Goal: Information Seeking & Learning: Learn about a topic

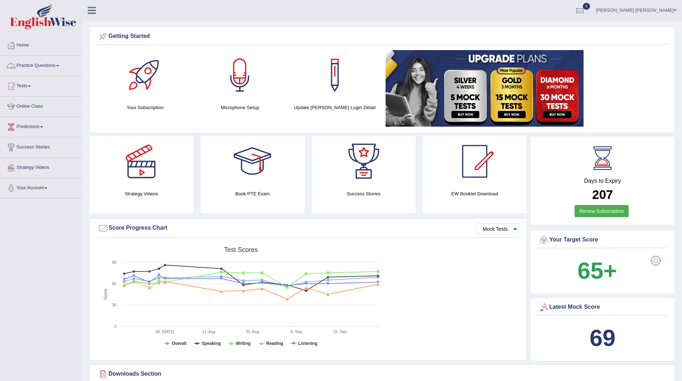
click at [30, 65] on link "Practice Questions" at bounding box center [41, 65] width 82 height 18
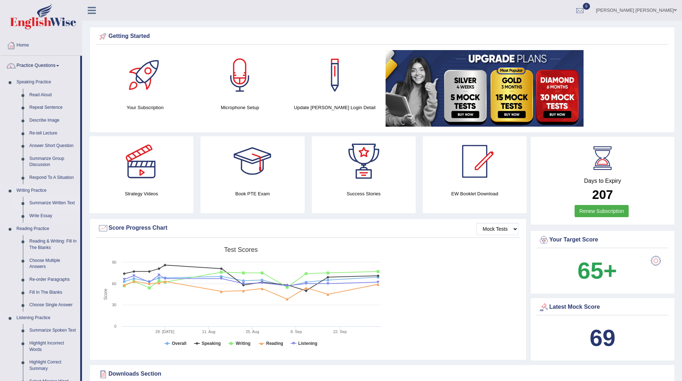
click at [55, 201] on link "Summarize Written Text" at bounding box center [53, 203] width 54 height 13
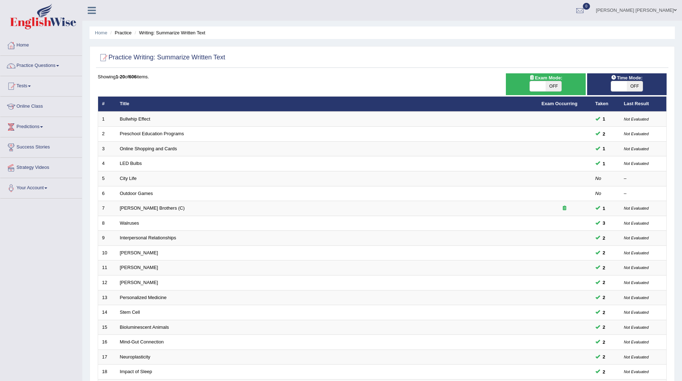
click at [637, 86] on span "OFF" at bounding box center [635, 86] width 16 height 10
checkbox input "true"
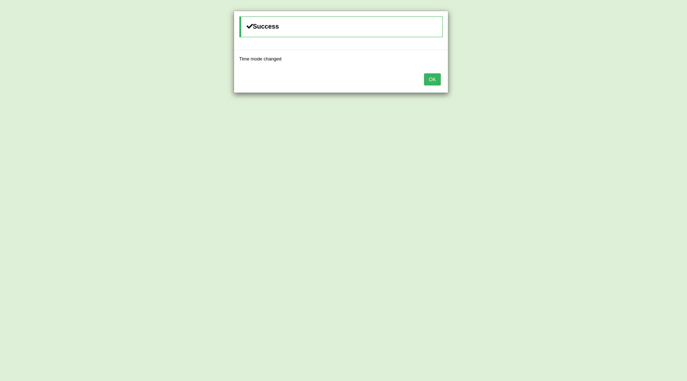
click at [432, 75] on button "OK" at bounding box center [432, 79] width 16 height 12
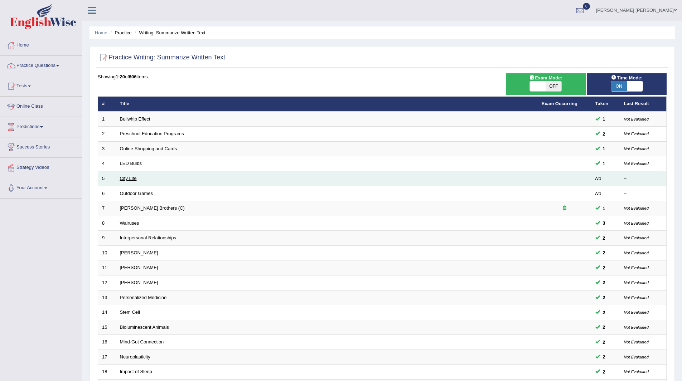
click at [123, 178] on link "City Life" at bounding box center [128, 178] width 17 height 5
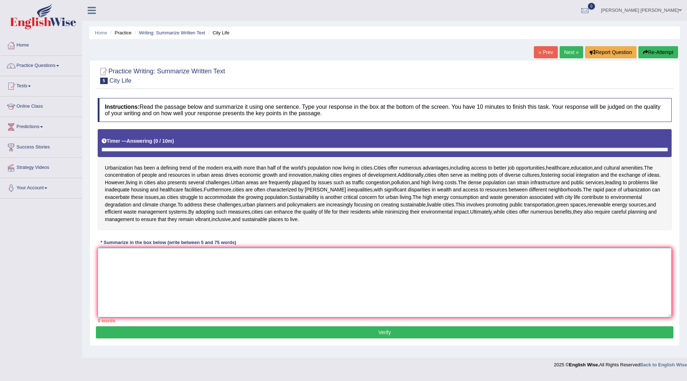
click at [241, 265] on textarea at bounding box center [385, 282] width 574 height 69
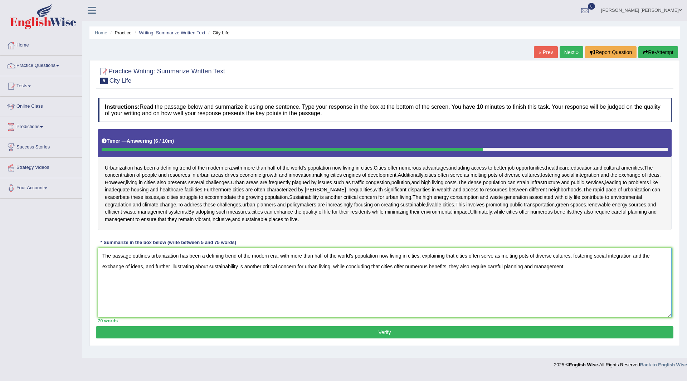
type textarea "The passage outlines urbanization has been a defining trend of the modern era, …"
click at [293, 331] on button "Verify" at bounding box center [385, 332] width 578 height 12
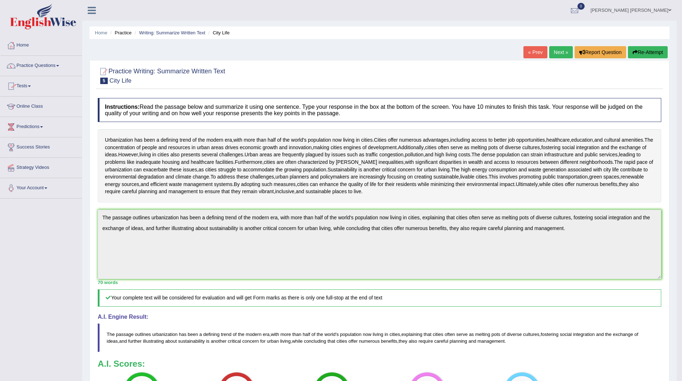
click at [34, 64] on link "Practice Questions" at bounding box center [41, 65] width 82 height 18
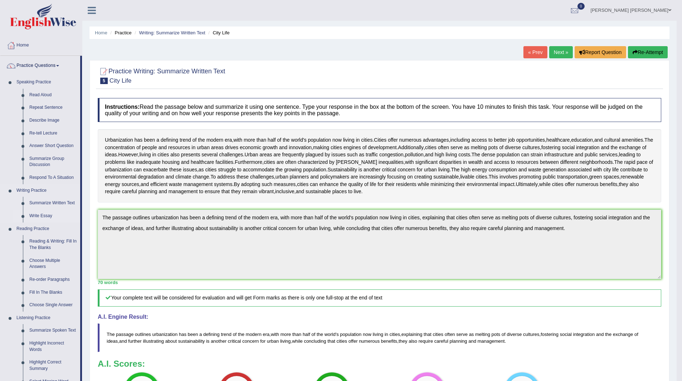
click at [40, 215] on link "Write Essay" at bounding box center [53, 216] width 54 height 13
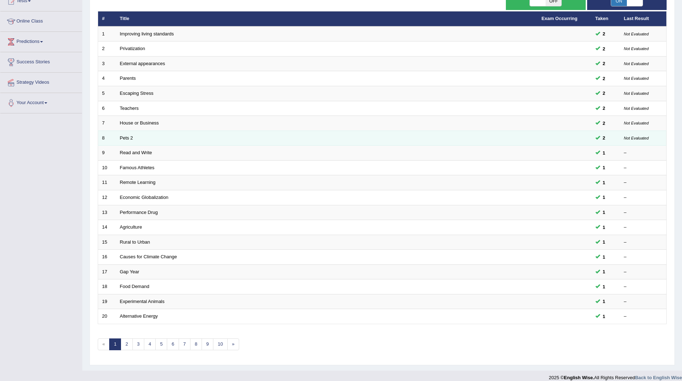
scroll to position [93, 0]
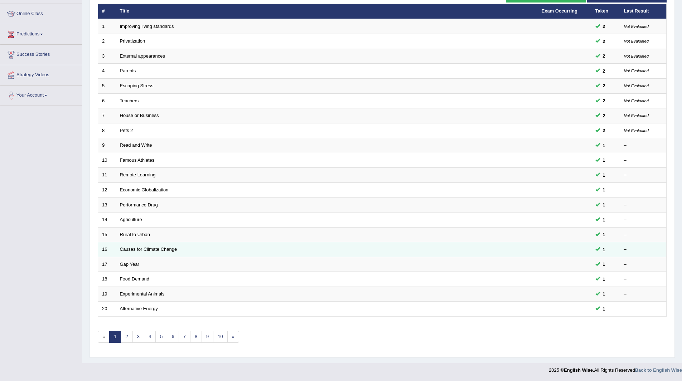
click at [340, 247] on td "Causes for Climate Change" at bounding box center [327, 249] width 422 height 15
click at [296, 252] on td "Causes for Climate Change" at bounding box center [327, 249] width 422 height 15
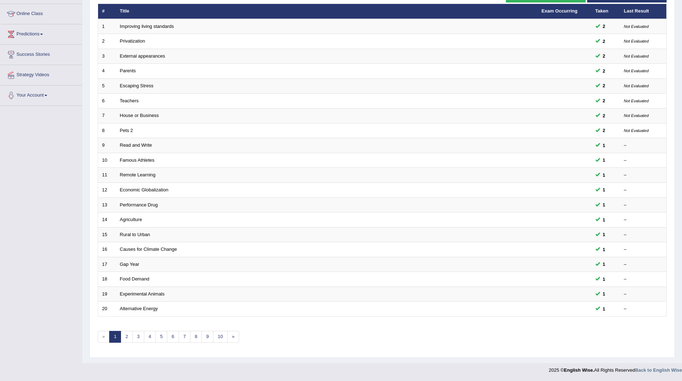
click at [8, 173] on div "Toggle navigation Home Practice Questions Speaking Practice Read Aloud Repeat S…" at bounding box center [341, 142] width 682 height 470
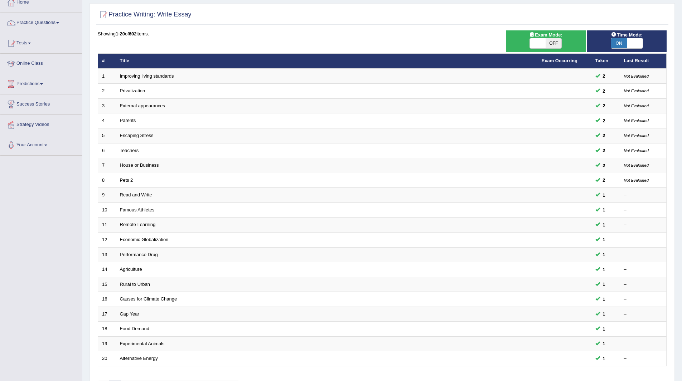
scroll to position [0, 0]
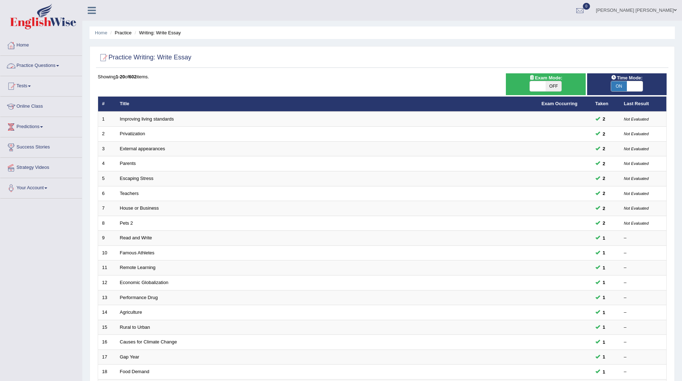
click at [23, 42] on link "Home" at bounding box center [41, 44] width 82 height 18
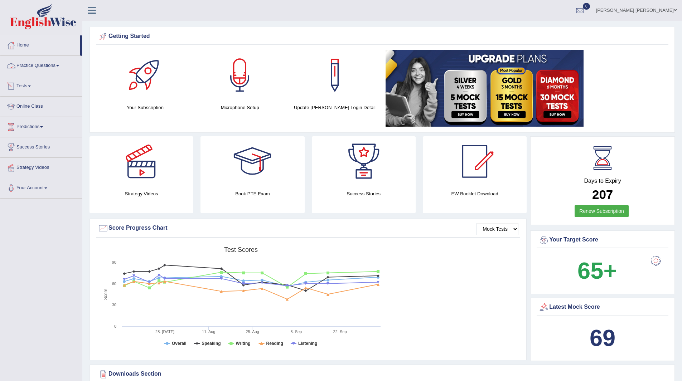
click at [26, 63] on link "Practice Questions" at bounding box center [41, 65] width 82 height 18
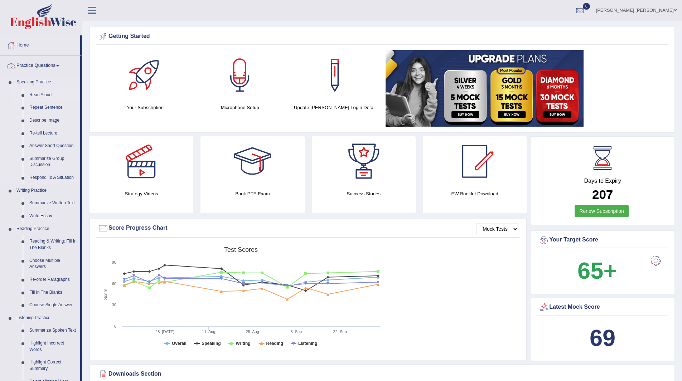
click at [37, 94] on link "Read Aloud" at bounding box center [53, 95] width 54 height 13
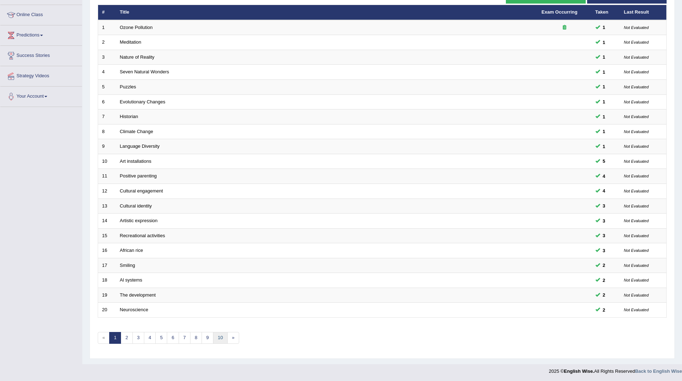
scroll to position [93, 0]
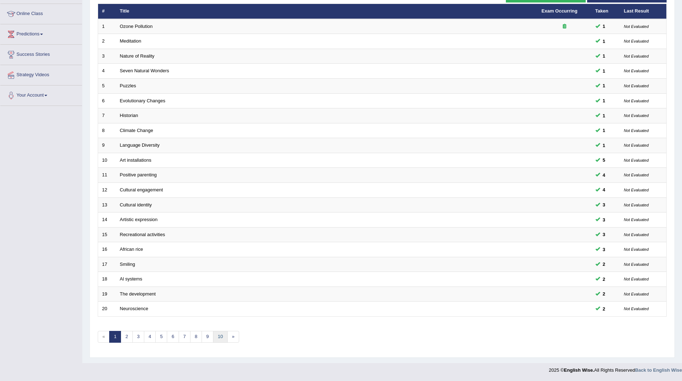
click at [224, 331] on div "Showing 1-20 of 1,247 items. # Title Exam Occurring Taken Last Result 1 Ozone P…" at bounding box center [382, 166] width 569 height 371
click at [221, 337] on link "10" at bounding box center [220, 337] width 14 height 12
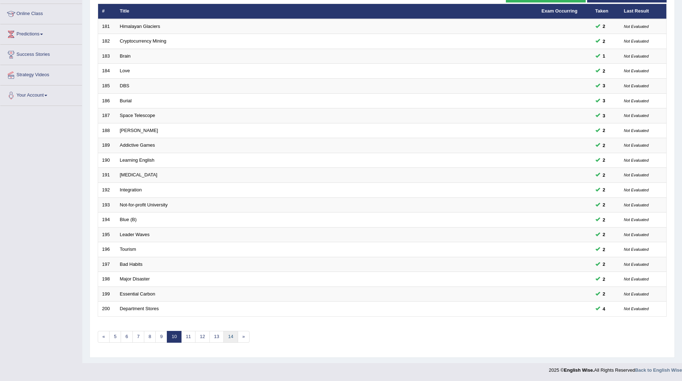
click at [234, 334] on link "14" at bounding box center [230, 337] width 14 height 12
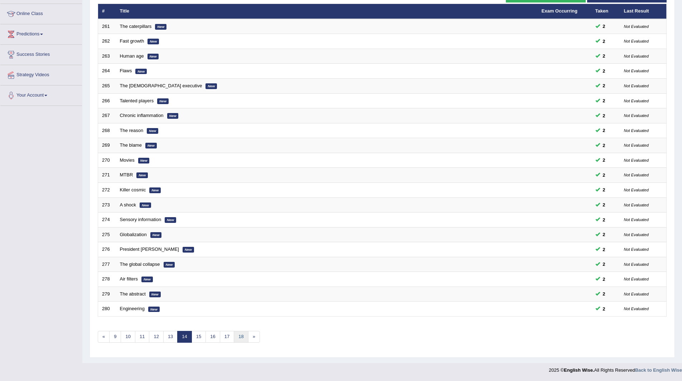
click at [242, 337] on link "18" at bounding box center [241, 337] width 14 height 12
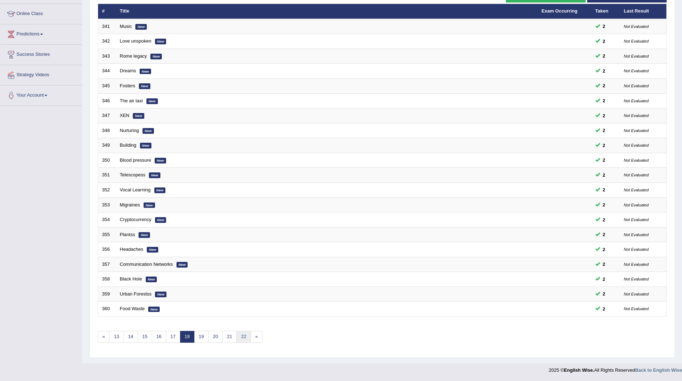
click at [242, 337] on link "22" at bounding box center [243, 337] width 14 height 12
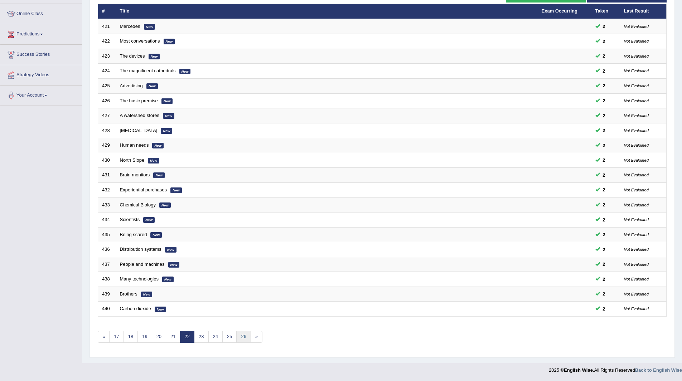
click at [242, 337] on link "26" at bounding box center [243, 337] width 14 height 12
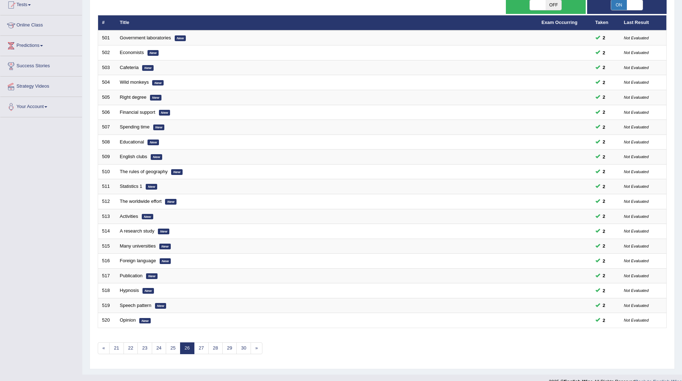
scroll to position [93, 0]
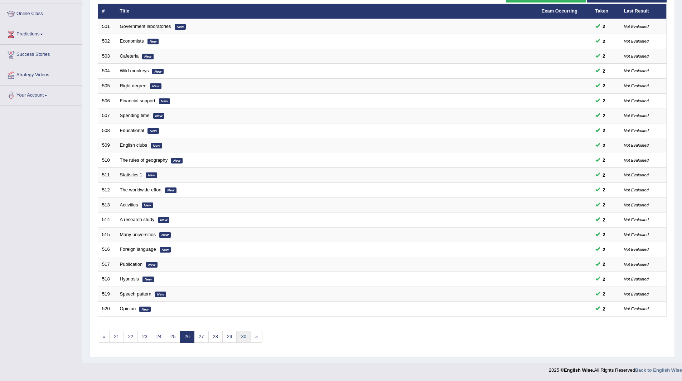
drag, startPoint x: 0, startPoint y: 0, endPoint x: 242, endPoint y: 337, distance: 415.0
click at [242, 337] on link "30" at bounding box center [243, 337] width 14 height 12
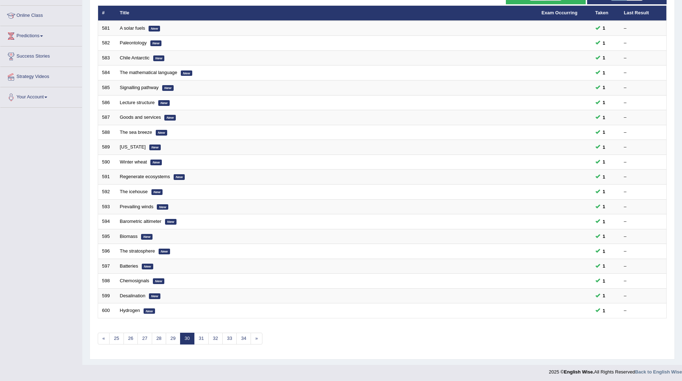
scroll to position [93, 0]
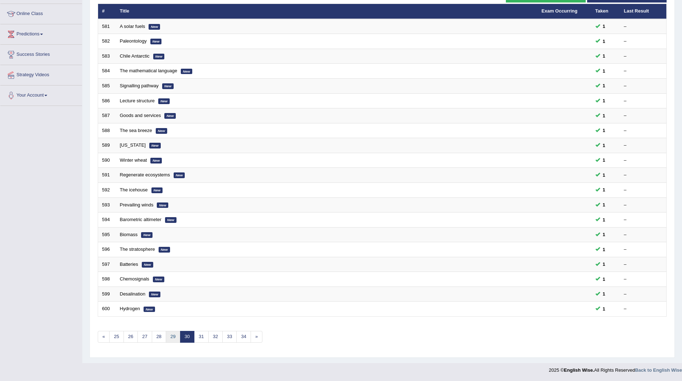
click at [171, 333] on link "29" at bounding box center [173, 337] width 14 height 12
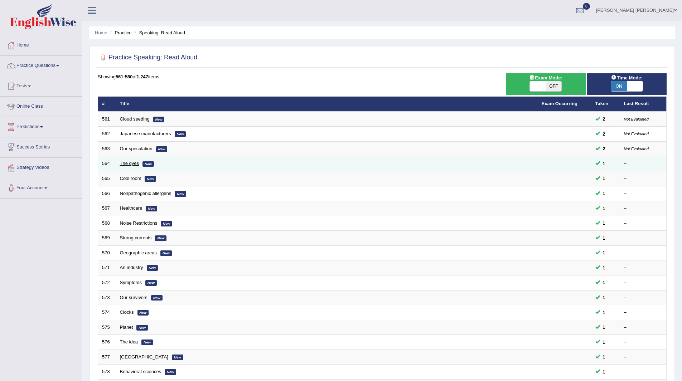
click at [125, 163] on link "The dyes" at bounding box center [129, 163] width 19 height 5
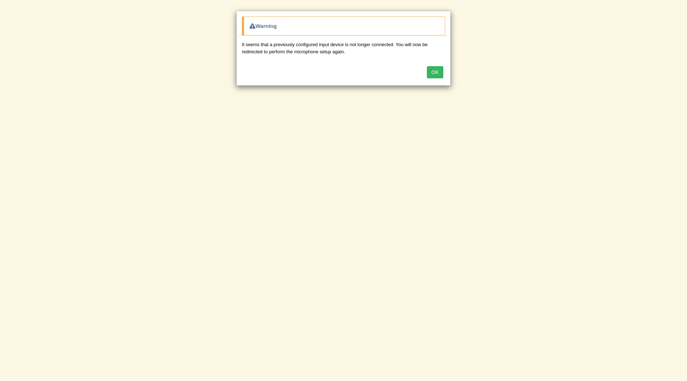
click at [436, 73] on button "OK" at bounding box center [435, 72] width 16 height 12
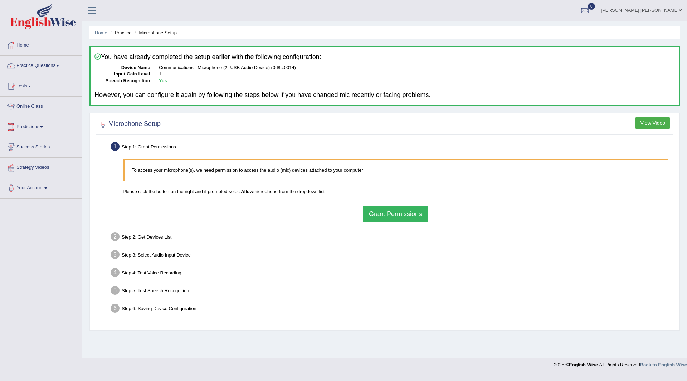
click at [374, 208] on button "Grant Permissions" at bounding box center [395, 214] width 65 height 16
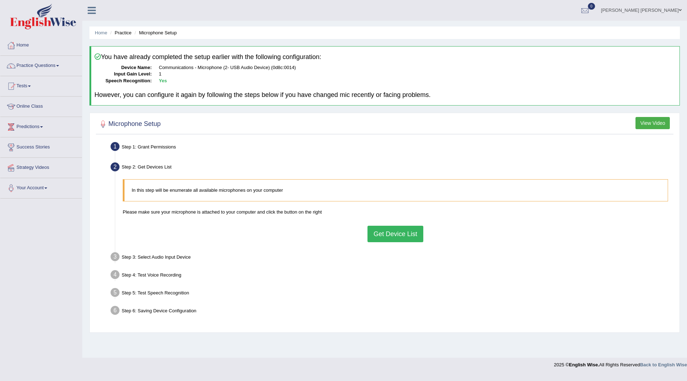
click at [402, 232] on button "Get Device List" at bounding box center [396, 234] width 56 height 16
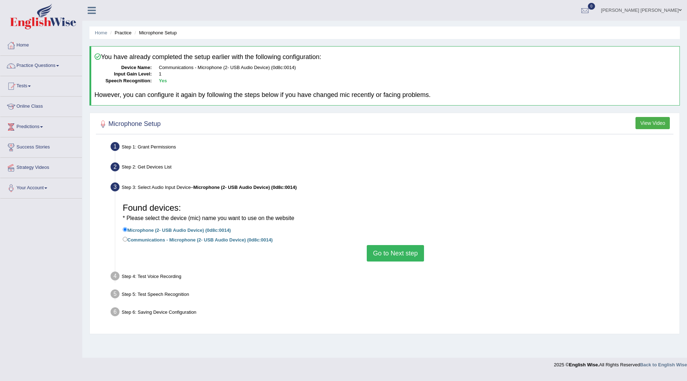
click at [390, 256] on button "Go to Next step" at bounding box center [395, 253] width 57 height 16
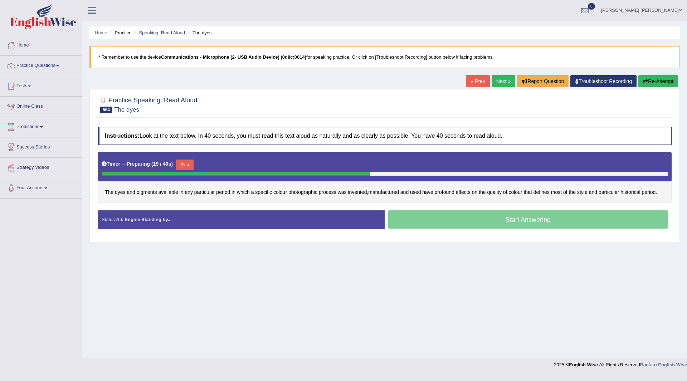
click at [187, 163] on button "Skip" at bounding box center [185, 165] width 18 height 11
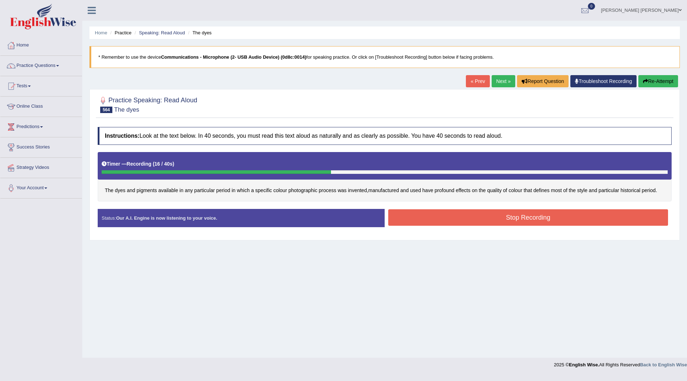
click at [423, 222] on button "Stop Recording" at bounding box center [528, 217] width 280 height 16
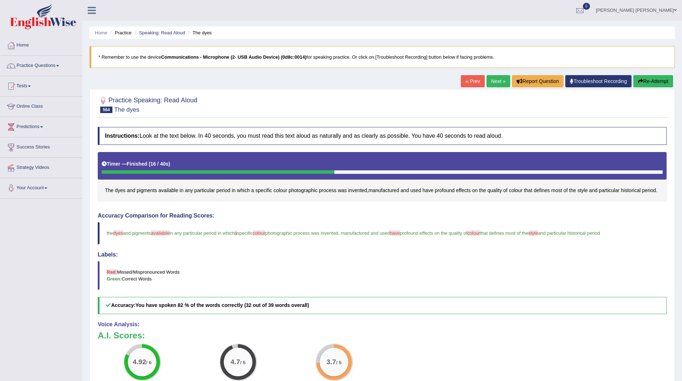
click at [489, 80] on link "Next »" at bounding box center [498, 81] width 24 height 12
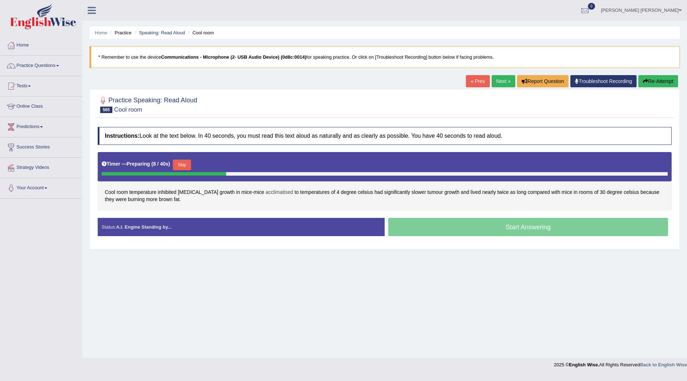
click at [266, 193] on span "acclimatised" at bounding box center [280, 193] width 28 height 8
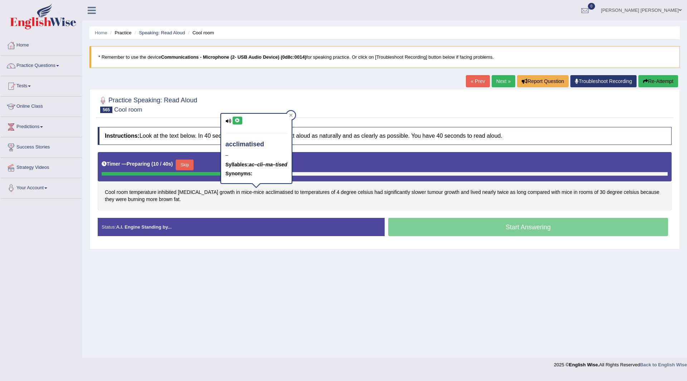
click at [238, 120] on icon at bounding box center [237, 120] width 5 height 4
click at [237, 121] on icon at bounding box center [237, 120] width 5 height 4
click at [274, 318] on div "Home Practice Speaking: Read Aloud Cool room * Remember to use the device Commu…" at bounding box center [384, 179] width 605 height 358
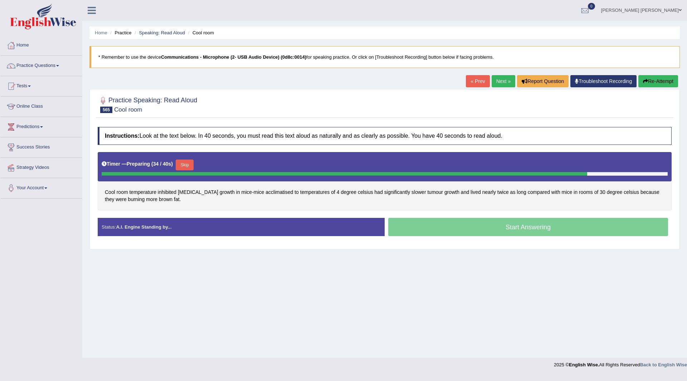
click at [183, 163] on button "Skip" at bounding box center [185, 165] width 18 height 11
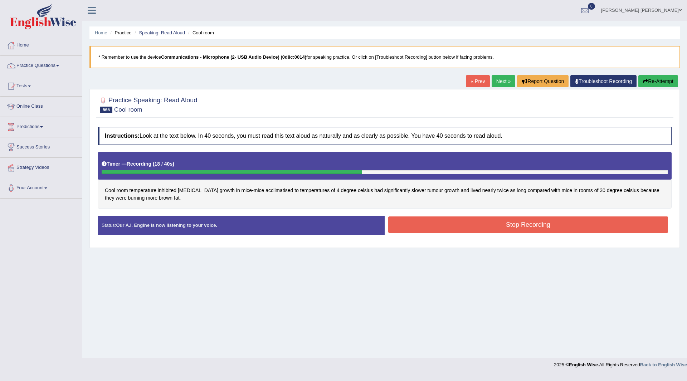
click at [416, 226] on button "Stop Recording" at bounding box center [528, 225] width 280 height 16
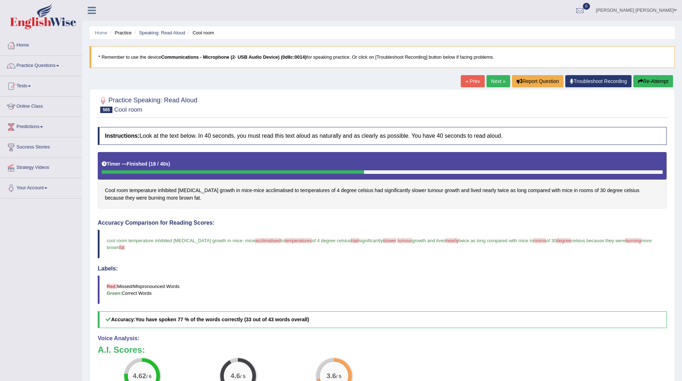
click at [491, 79] on link "Next »" at bounding box center [498, 81] width 24 height 12
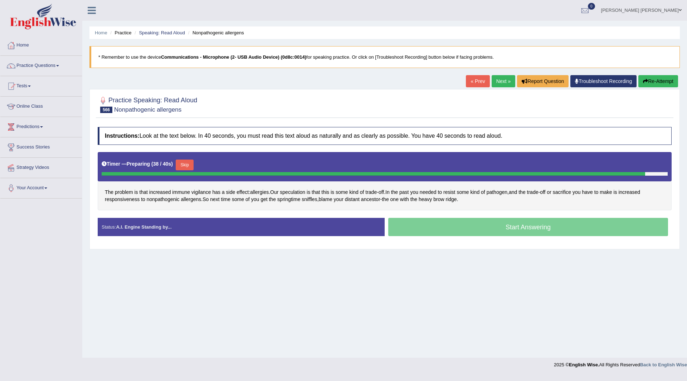
click at [186, 163] on button "Skip" at bounding box center [185, 165] width 18 height 11
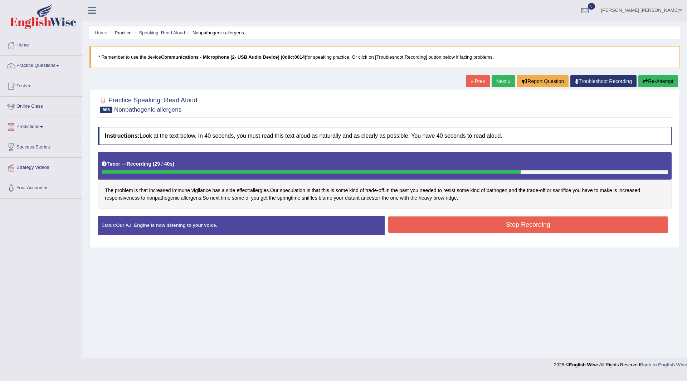
click at [411, 224] on button "Stop Recording" at bounding box center [528, 225] width 280 height 16
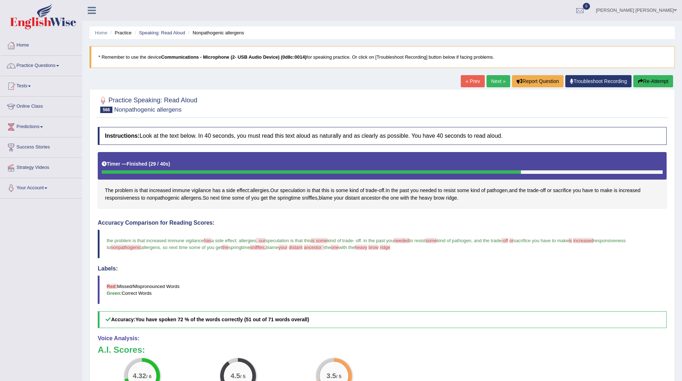
click at [492, 82] on link "Next »" at bounding box center [498, 81] width 24 height 12
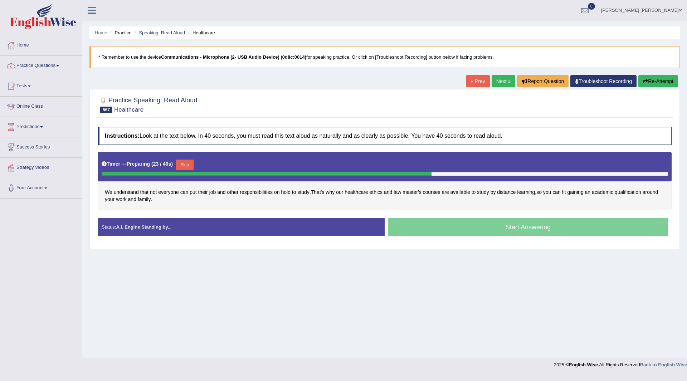
click at [189, 163] on button "Skip" at bounding box center [185, 165] width 18 height 11
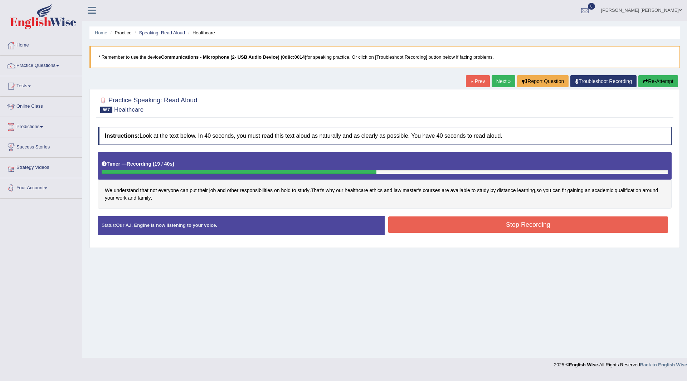
click at [437, 220] on button "Stop Recording" at bounding box center [528, 225] width 280 height 16
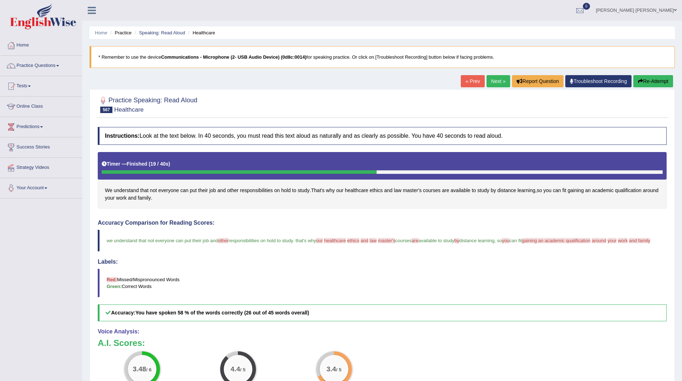
click at [493, 82] on link "Next »" at bounding box center [498, 81] width 24 height 12
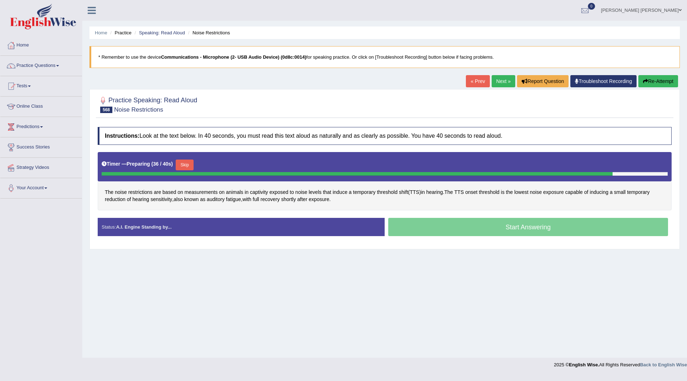
click at [188, 164] on button "Skip" at bounding box center [185, 165] width 18 height 11
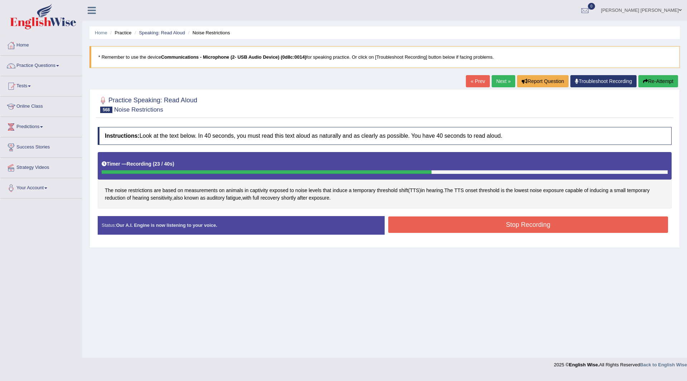
click at [425, 226] on button "Stop Recording" at bounding box center [528, 225] width 280 height 16
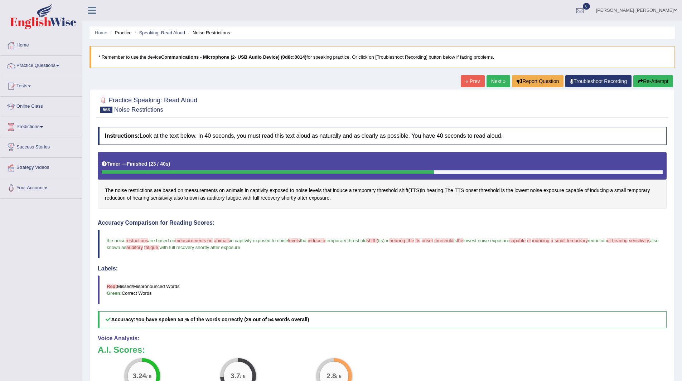
click at [490, 79] on link "Next »" at bounding box center [498, 81] width 24 height 12
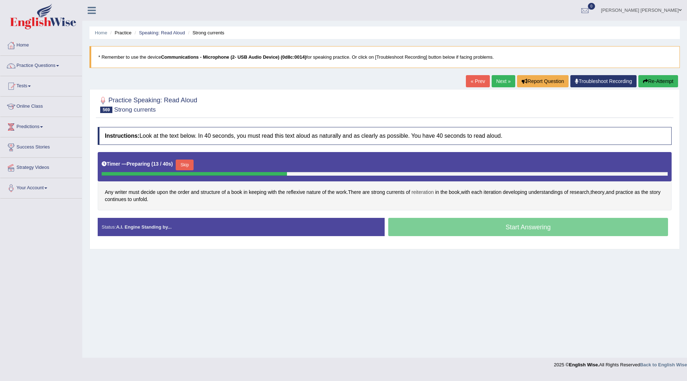
click at [426, 193] on span "reiteration" at bounding box center [423, 193] width 22 height 8
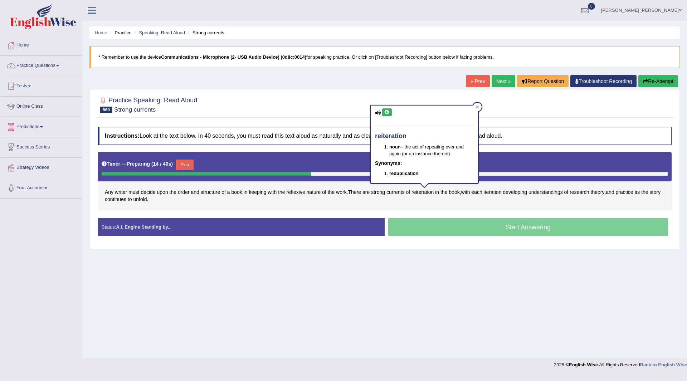
click at [385, 111] on icon at bounding box center [386, 112] width 5 height 4
click at [388, 109] on button at bounding box center [387, 112] width 10 height 8
click at [370, 276] on div "Home Practice Speaking: Read Aloud Strong currents * Remember to use the device…" at bounding box center [384, 179] width 605 height 358
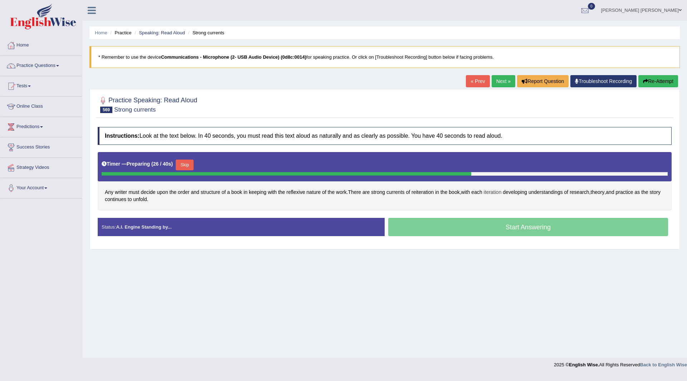
click at [495, 194] on span "iteration" at bounding box center [493, 193] width 18 height 8
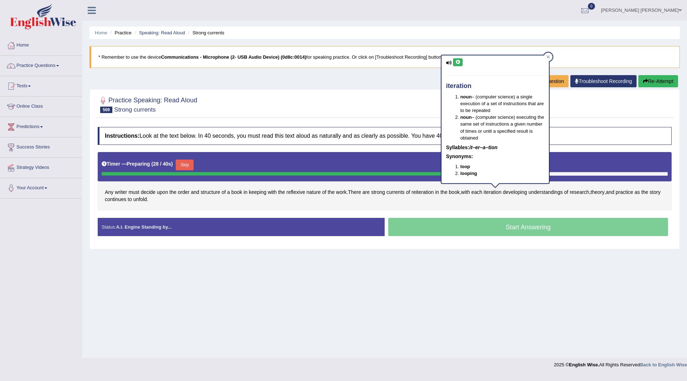
click at [460, 62] on icon at bounding box center [457, 62] width 5 height 4
click at [24, 45] on link "Home" at bounding box center [41, 44] width 82 height 18
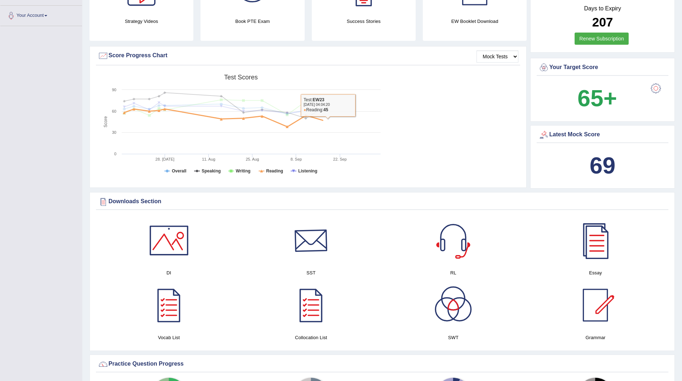
scroll to position [179, 0]
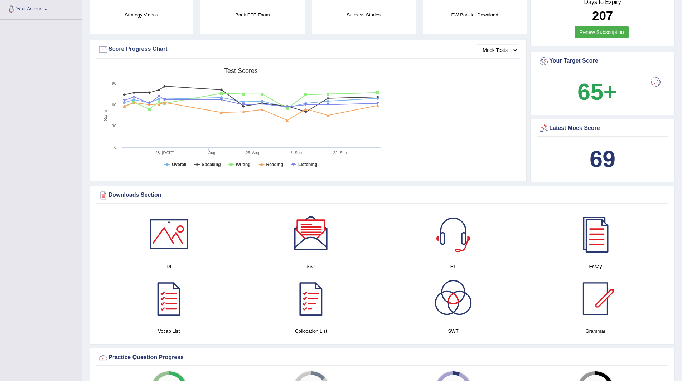
click at [310, 299] on div at bounding box center [311, 299] width 50 height 50
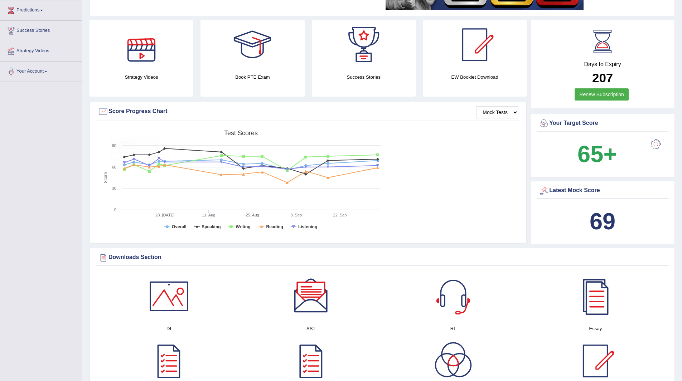
scroll to position [0, 0]
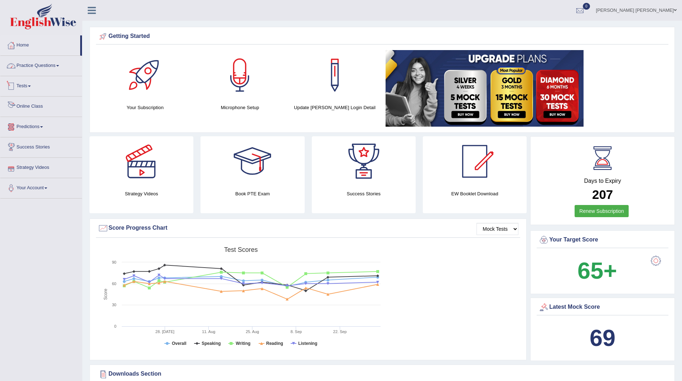
click at [42, 64] on link "Practice Questions" at bounding box center [41, 65] width 82 height 18
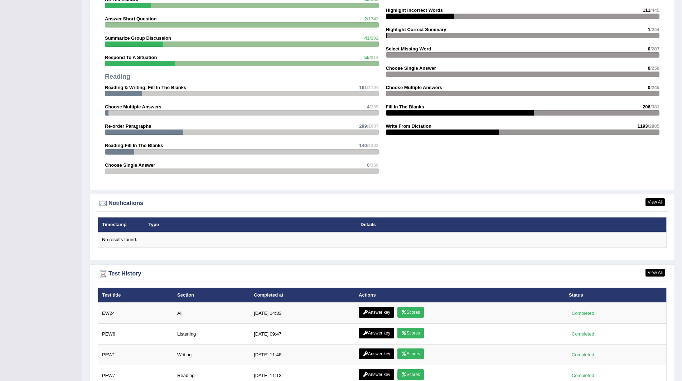
scroll to position [787, 0]
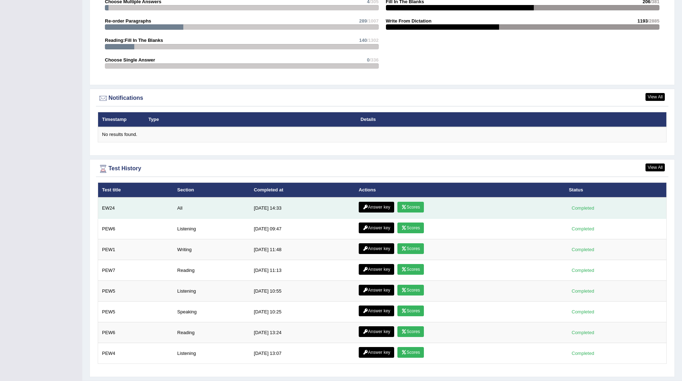
click at [407, 203] on link "Scores" at bounding box center [410, 207] width 26 height 11
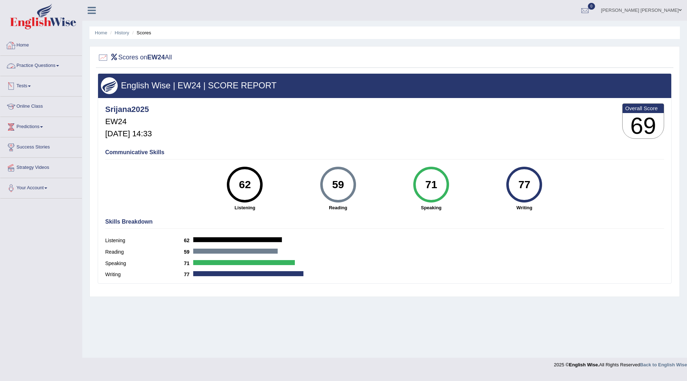
click at [43, 67] on link "Practice Questions" at bounding box center [41, 65] width 82 height 18
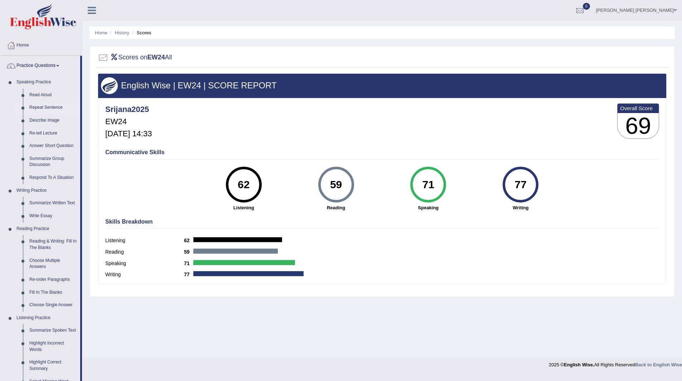
click at [43, 107] on link "Repeat Sentence" at bounding box center [53, 107] width 54 height 13
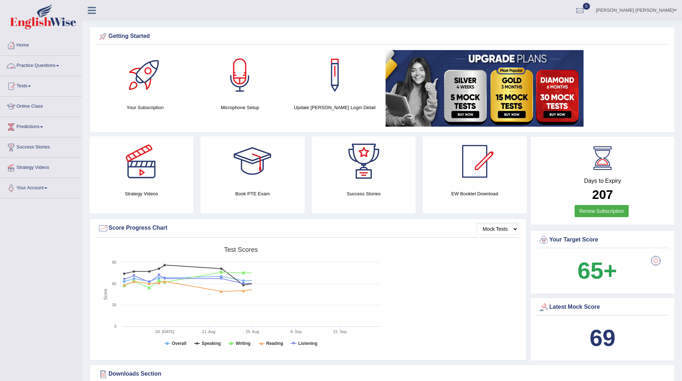
click at [40, 63] on link "Practice Questions" at bounding box center [41, 65] width 82 height 18
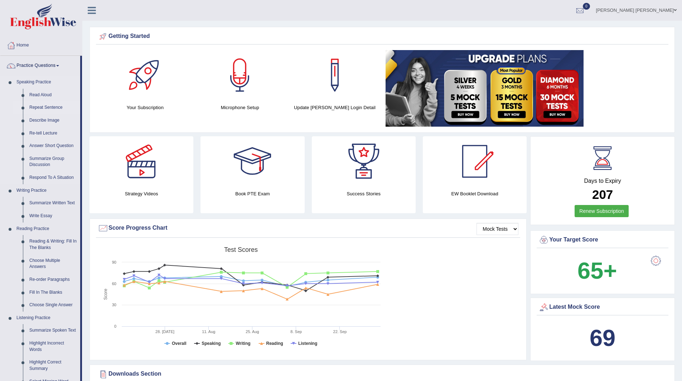
click at [49, 108] on link "Repeat Sentence" at bounding box center [53, 107] width 54 height 13
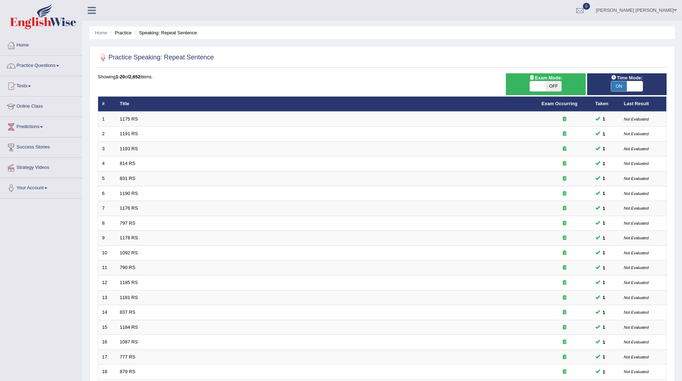
scroll to position [93, 0]
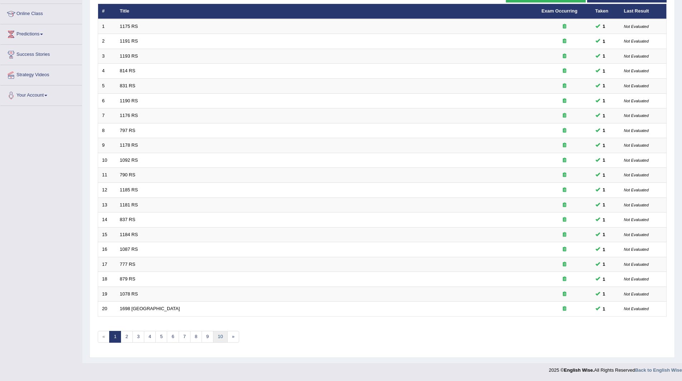
click at [219, 336] on link "10" at bounding box center [220, 337] width 14 height 12
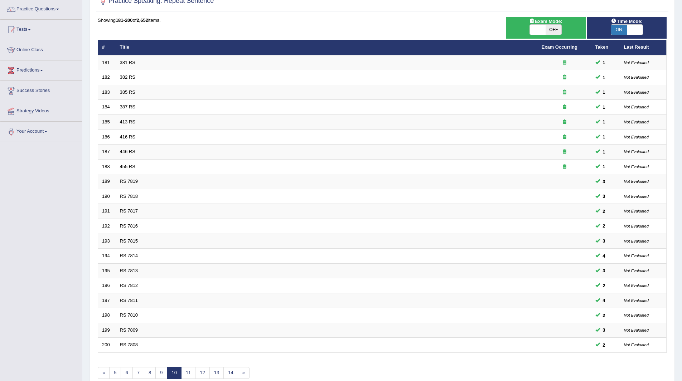
scroll to position [93, 0]
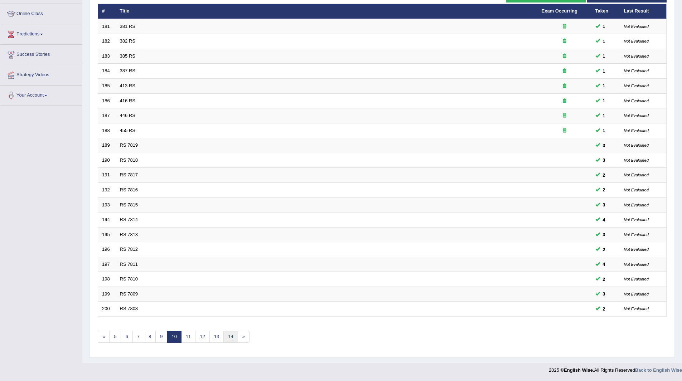
click at [229, 334] on link "14" at bounding box center [230, 337] width 14 height 12
click at [241, 338] on link "18" at bounding box center [241, 337] width 14 height 12
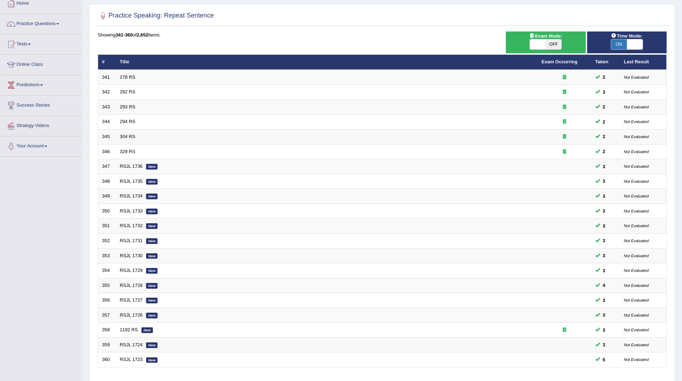
scroll to position [93, 0]
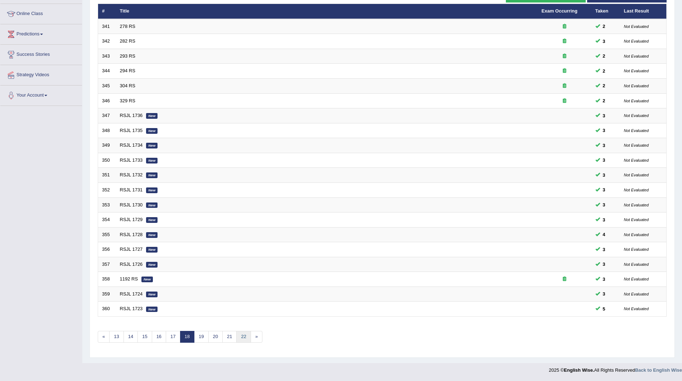
click at [242, 334] on link "22" at bounding box center [243, 337] width 14 height 12
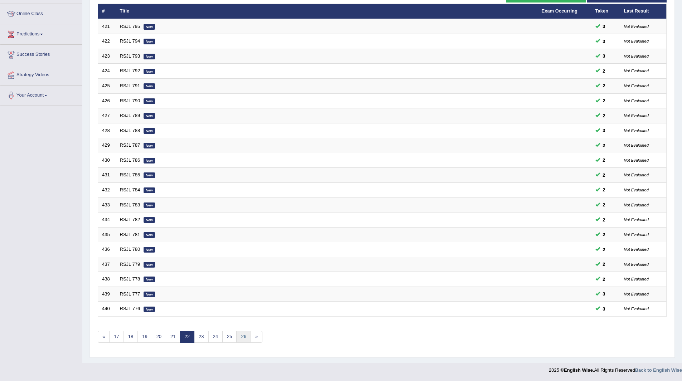
click at [242, 334] on link "26" at bounding box center [243, 337] width 14 height 12
click at [245, 336] on link "30" at bounding box center [243, 337] width 14 height 12
click at [245, 336] on link "34" at bounding box center [243, 337] width 14 height 12
click at [245, 336] on link "38" at bounding box center [243, 337] width 14 height 12
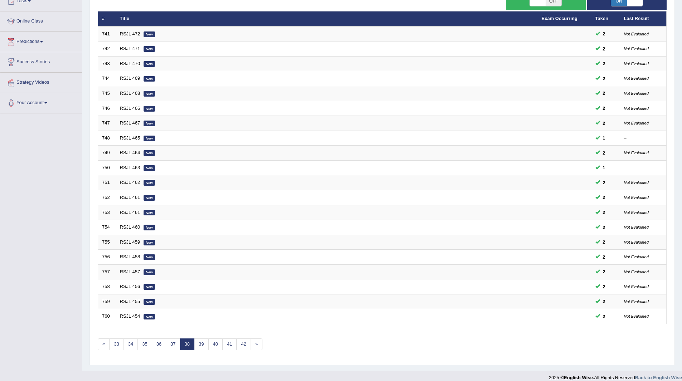
scroll to position [93, 0]
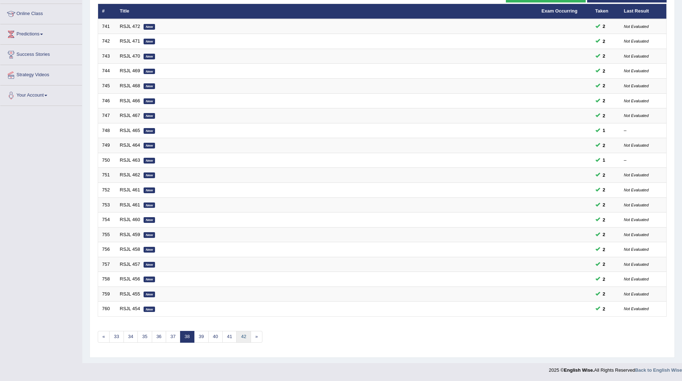
drag, startPoint x: 0, startPoint y: 0, endPoint x: 245, endPoint y: 336, distance: 415.7
click at [245, 336] on link "42" at bounding box center [243, 337] width 14 height 12
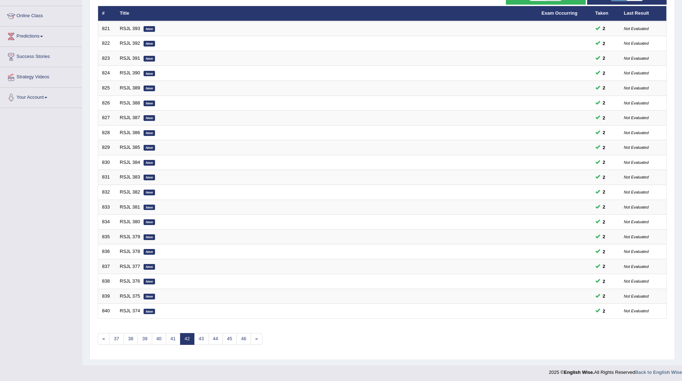
scroll to position [93, 0]
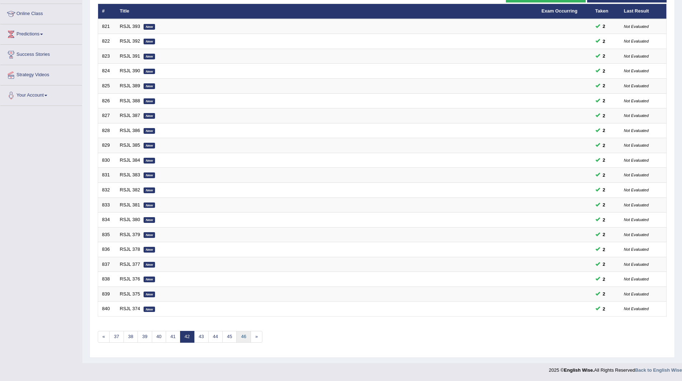
drag, startPoint x: 0, startPoint y: 0, endPoint x: 245, endPoint y: 336, distance: 415.7
click at [245, 336] on link "46" at bounding box center [243, 337] width 14 height 12
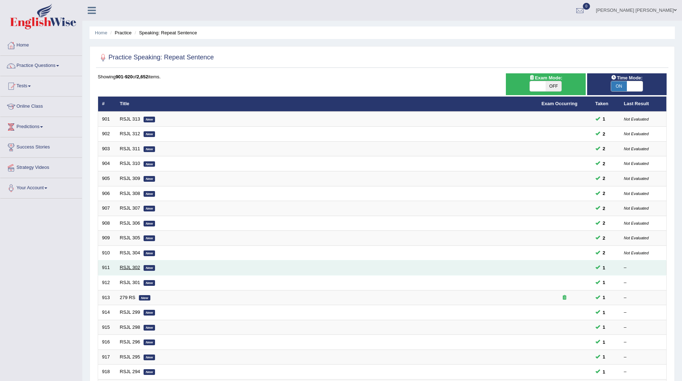
click at [127, 267] on link "RSJL 302" at bounding box center [130, 267] width 20 height 5
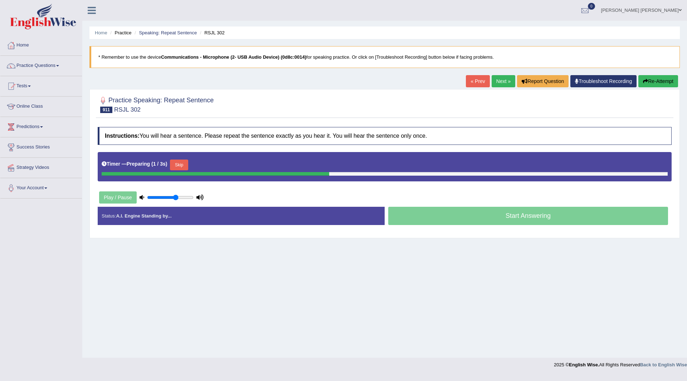
click at [179, 164] on button "Skip" at bounding box center [179, 165] width 18 height 11
click at [214, 165] on button "Skip" at bounding box center [211, 165] width 18 height 11
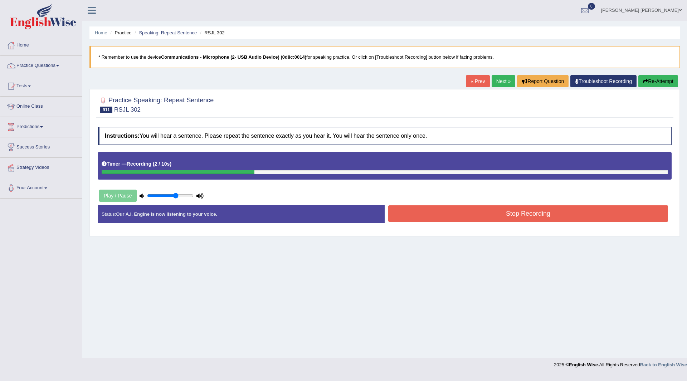
click at [457, 212] on button "Stop Recording" at bounding box center [528, 213] width 280 height 16
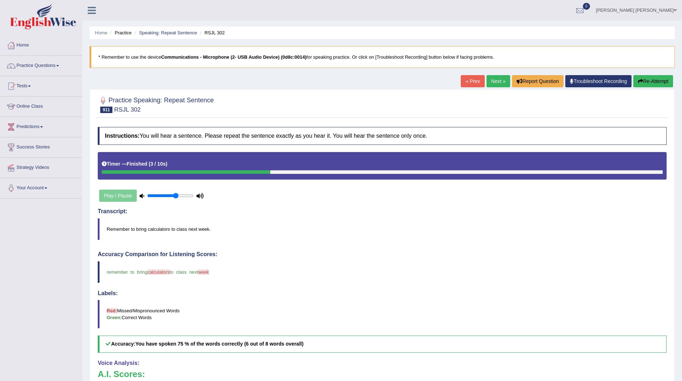
click at [486, 83] on link "Next »" at bounding box center [498, 81] width 24 height 12
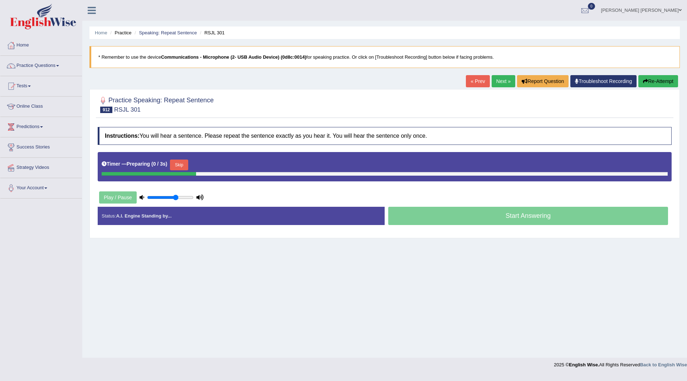
click at [184, 166] on button "Skip" at bounding box center [179, 165] width 18 height 11
click at [211, 164] on button "Skip" at bounding box center [211, 165] width 18 height 11
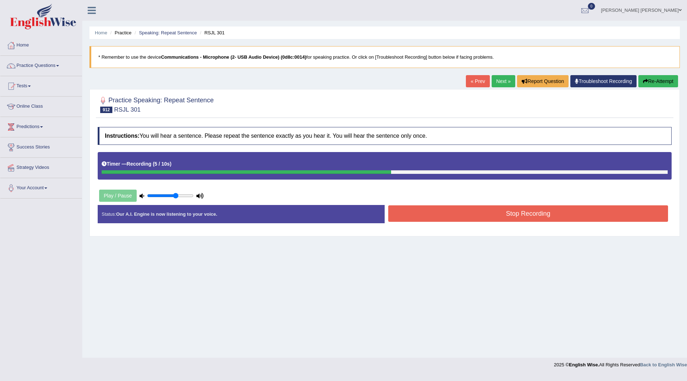
click at [431, 209] on button "Stop Recording" at bounding box center [528, 213] width 280 height 16
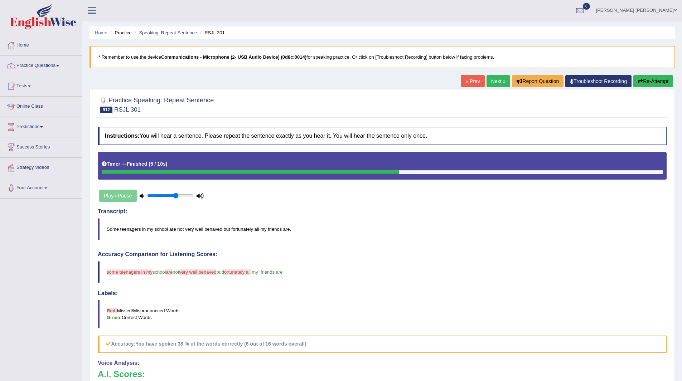
drag, startPoint x: 497, startPoint y: 81, endPoint x: 494, endPoint y: 77, distance: 5.4
click at [497, 81] on link "Next »" at bounding box center [498, 81] width 24 height 12
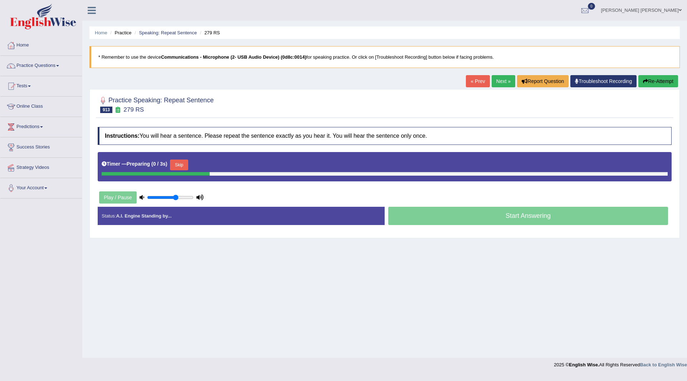
click at [180, 164] on button "Skip" at bounding box center [179, 165] width 18 height 11
click at [213, 166] on button "Skip" at bounding box center [211, 165] width 18 height 11
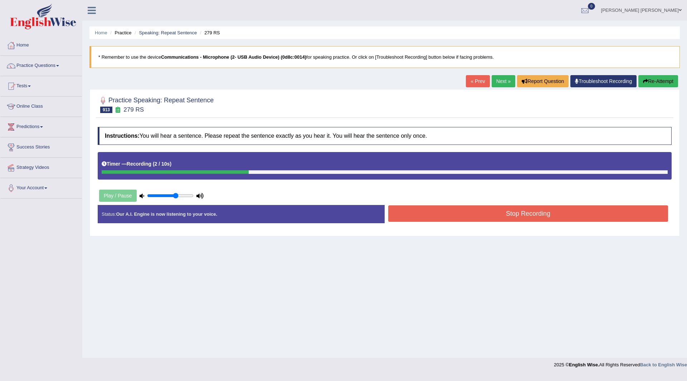
click at [431, 215] on button "Stop Recording" at bounding box center [528, 213] width 280 height 16
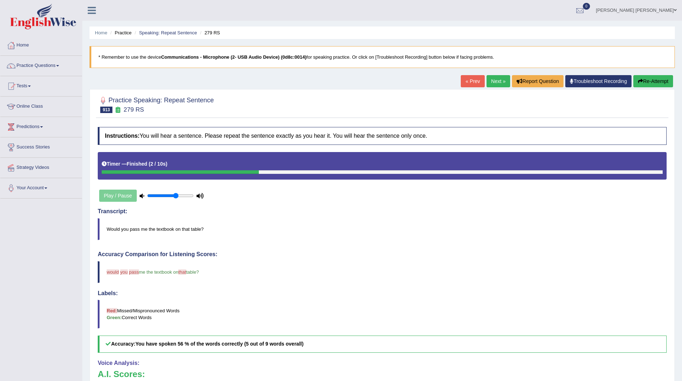
click at [497, 83] on link "Next »" at bounding box center [498, 81] width 24 height 12
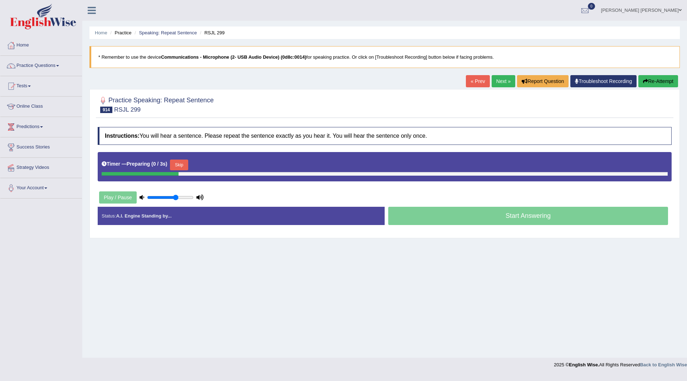
click at [175, 165] on button "Skip" at bounding box center [179, 165] width 18 height 11
click at [217, 161] on button "Skip" at bounding box center [211, 165] width 18 height 11
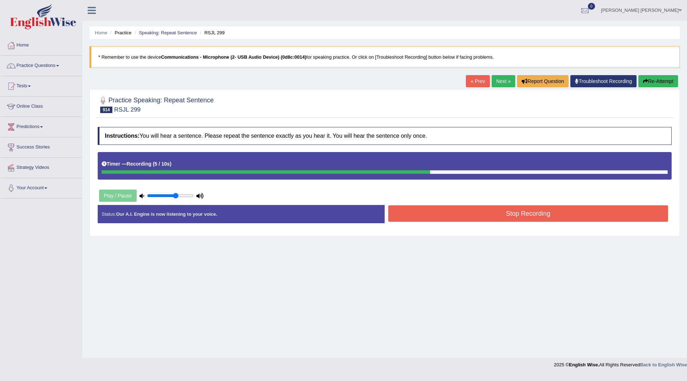
click at [452, 213] on button "Stop Recording" at bounding box center [528, 213] width 280 height 16
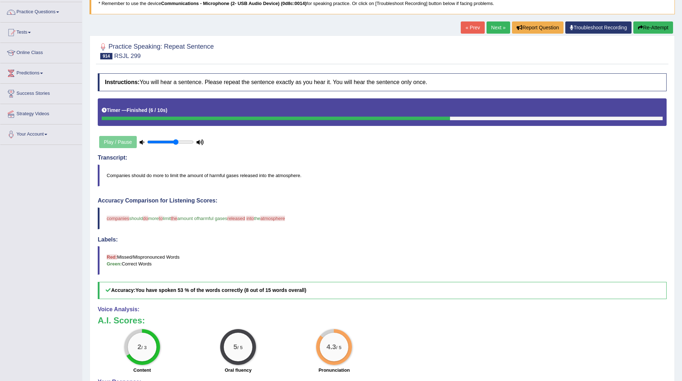
scroll to position [25, 0]
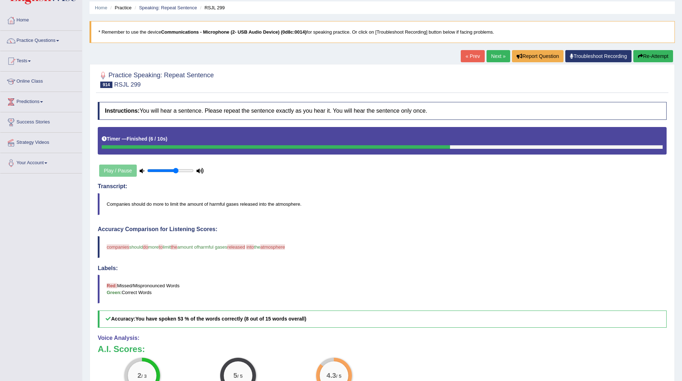
click at [492, 55] on link "Next »" at bounding box center [498, 56] width 24 height 12
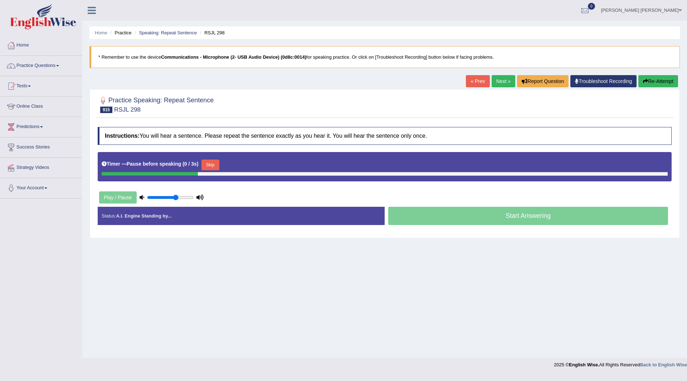
click at [212, 164] on button "Skip" at bounding box center [211, 165] width 18 height 11
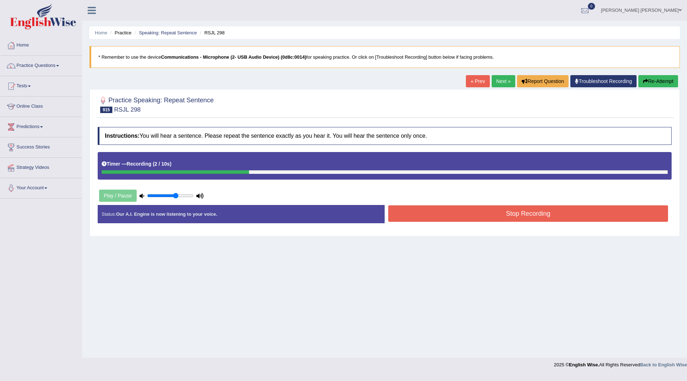
click at [444, 214] on button "Stop Recording" at bounding box center [528, 213] width 280 height 16
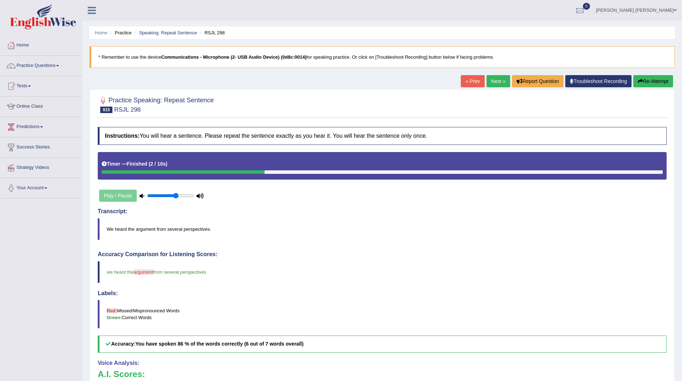
click at [490, 79] on link "Next »" at bounding box center [498, 81] width 24 height 12
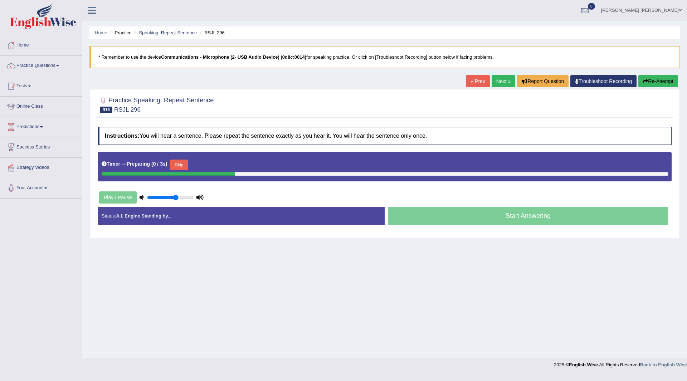
click at [180, 166] on button "Skip" at bounding box center [179, 165] width 18 height 11
click at [219, 165] on button "Skip" at bounding box center [211, 165] width 18 height 11
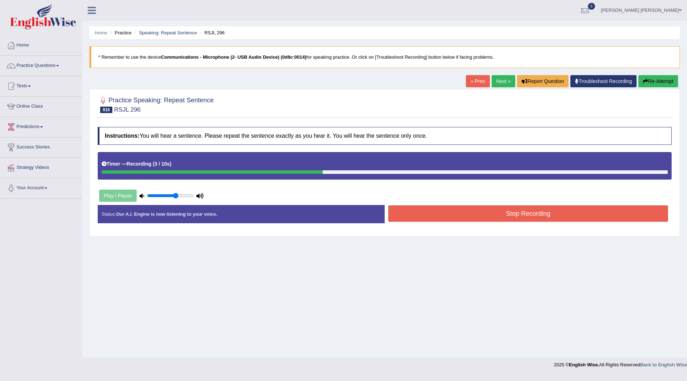
click at [419, 214] on button "Stop Recording" at bounding box center [528, 213] width 280 height 16
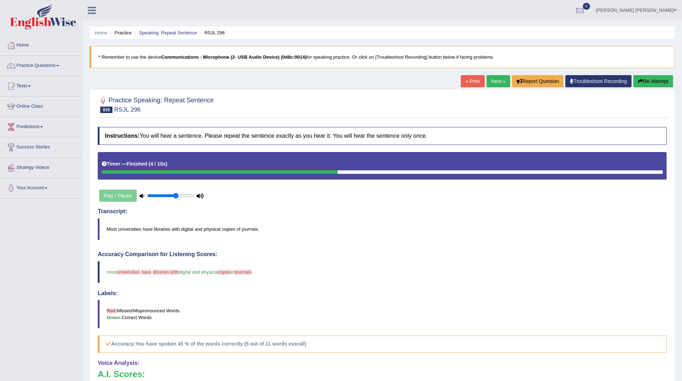
click at [496, 81] on link "Next »" at bounding box center [498, 81] width 24 height 12
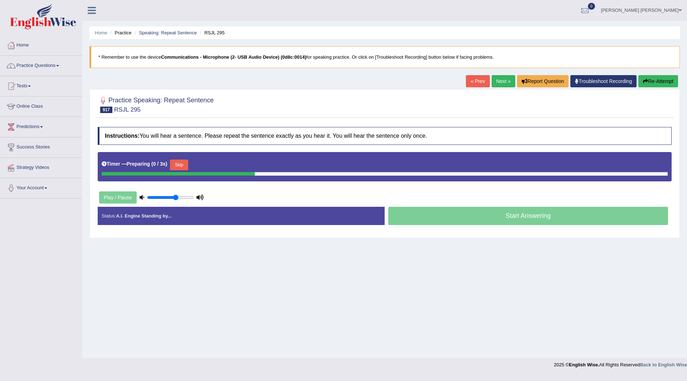
click at [184, 163] on button "Skip" at bounding box center [179, 165] width 18 height 11
click at [215, 164] on button "Skip" at bounding box center [211, 165] width 18 height 11
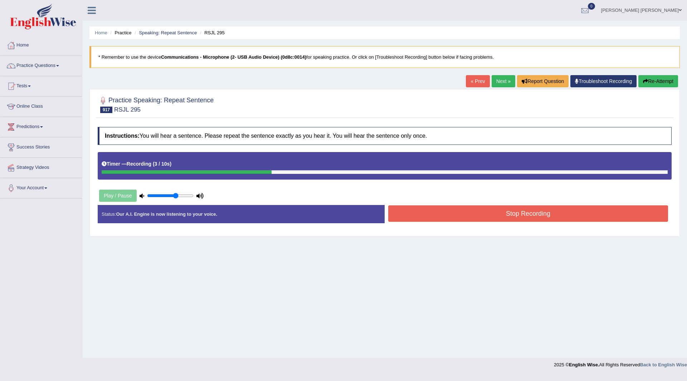
click at [432, 212] on button "Stop Recording" at bounding box center [528, 213] width 280 height 16
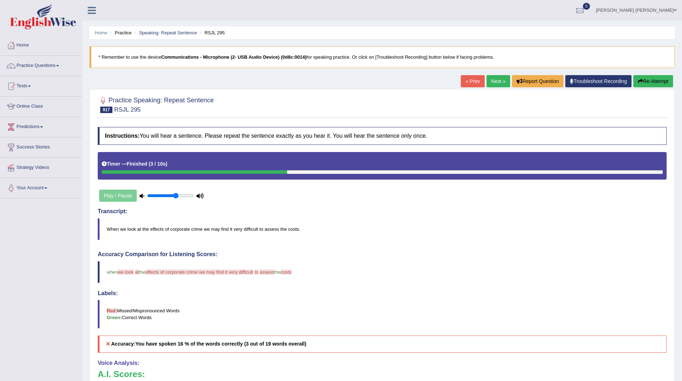
click at [479, 81] on link "« Prev" at bounding box center [473, 81] width 24 height 12
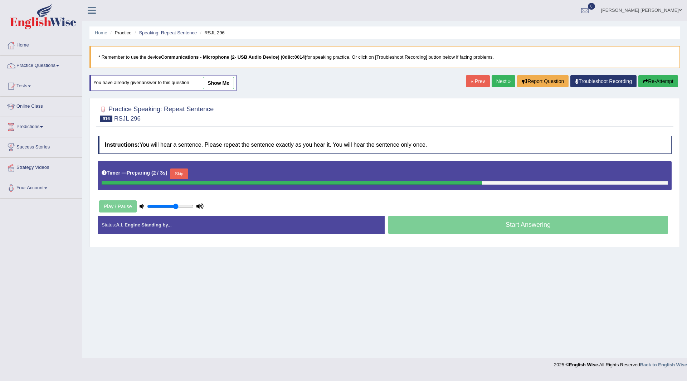
click at [186, 170] on button "Skip" at bounding box center [179, 174] width 18 height 11
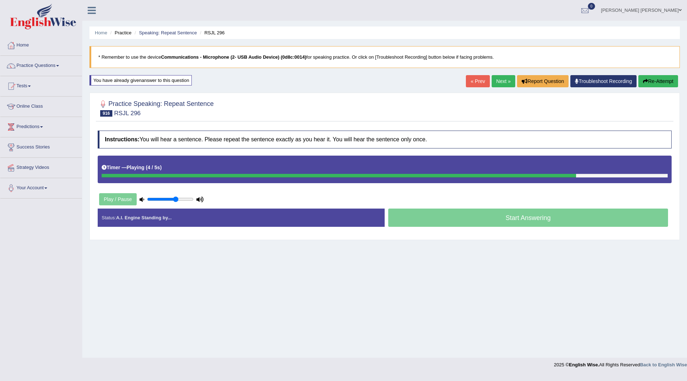
click at [502, 80] on link "Next »" at bounding box center [504, 81] width 24 height 12
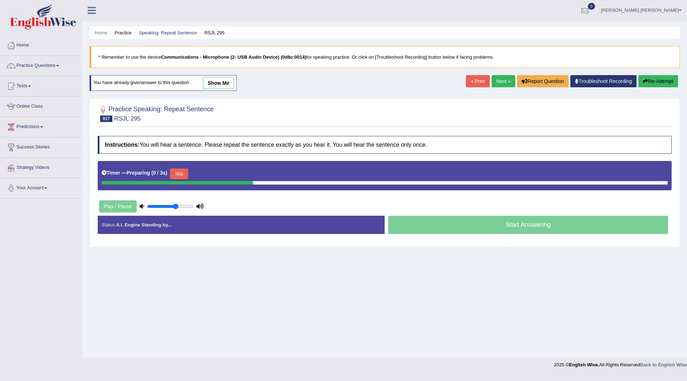
click at [502, 80] on link "Next »" at bounding box center [504, 81] width 24 height 12
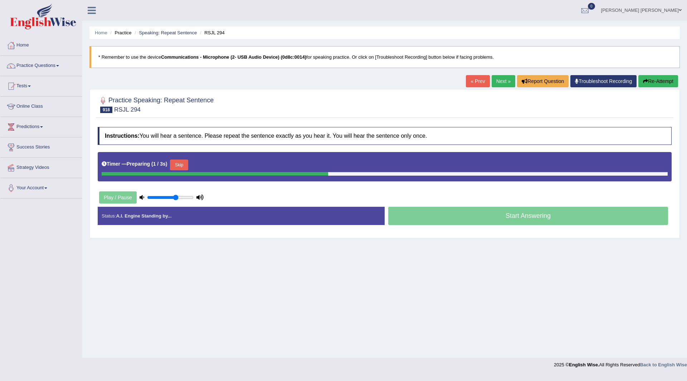
click at [176, 162] on button "Skip" at bounding box center [179, 165] width 18 height 11
click at [219, 165] on button "Skip" at bounding box center [211, 165] width 18 height 11
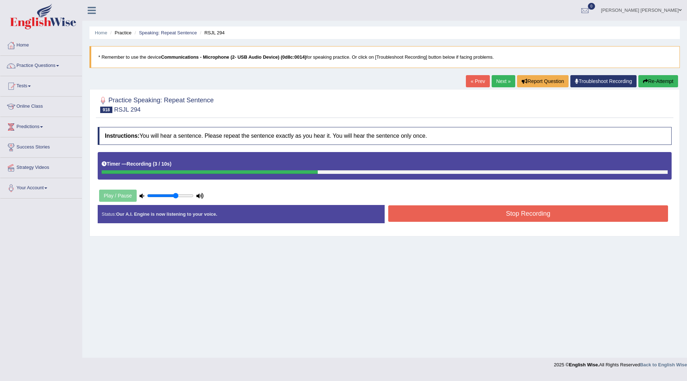
click at [446, 213] on button "Stop Recording" at bounding box center [528, 213] width 280 height 16
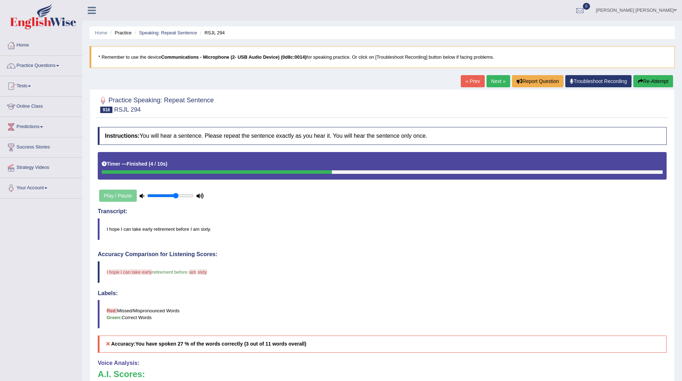
click at [490, 79] on link "Next »" at bounding box center [498, 81] width 24 height 12
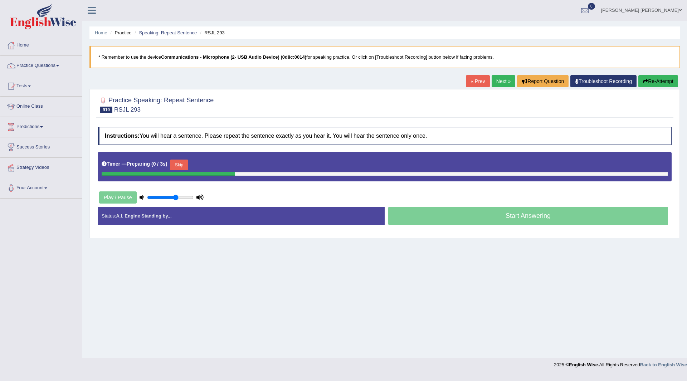
click at [181, 163] on button "Skip" at bounding box center [179, 165] width 18 height 11
click at [215, 163] on button "Skip" at bounding box center [211, 165] width 18 height 11
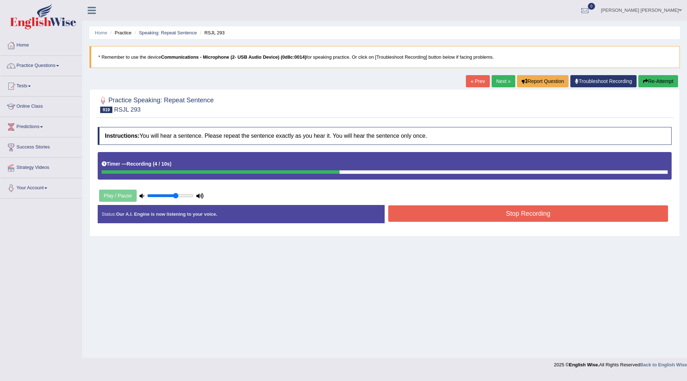
click at [439, 218] on button "Stop Recording" at bounding box center [528, 213] width 280 height 16
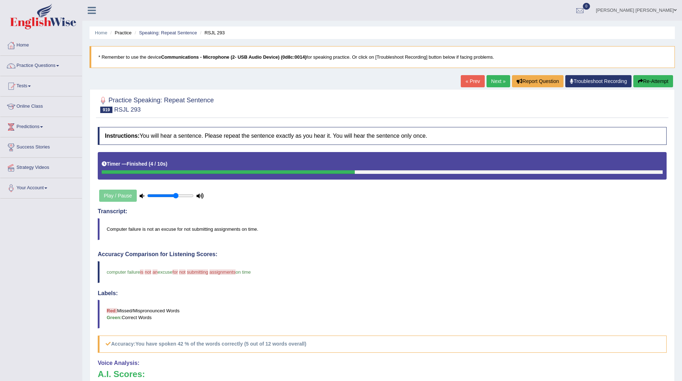
click at [490, 79] on link "Next »" at bounding box center [498, 81] width 24 height 12
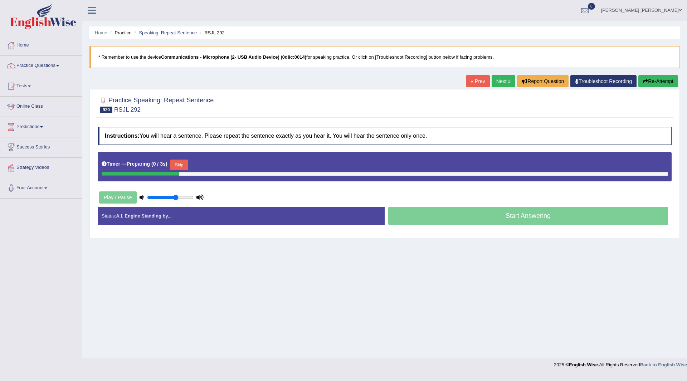
click at [183, 163] on button "Skip" at bounding box center [179, 165] width 18 height 11
click at [210, 161] on button "Skip" at bounding box center [211, 165] width 18 height 11
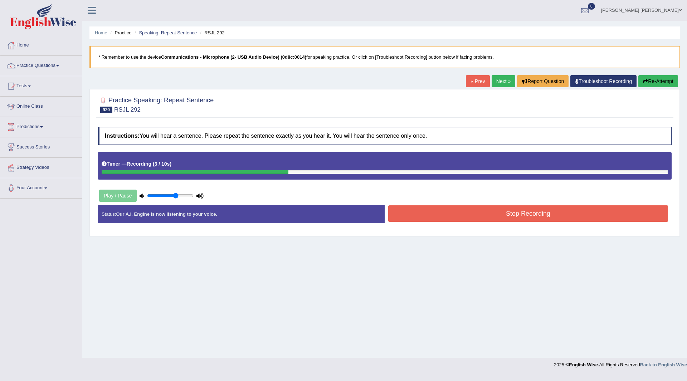
click at [438, 213] on button "Stop Recording" at bounding box center [528, 213] width 280 height 16
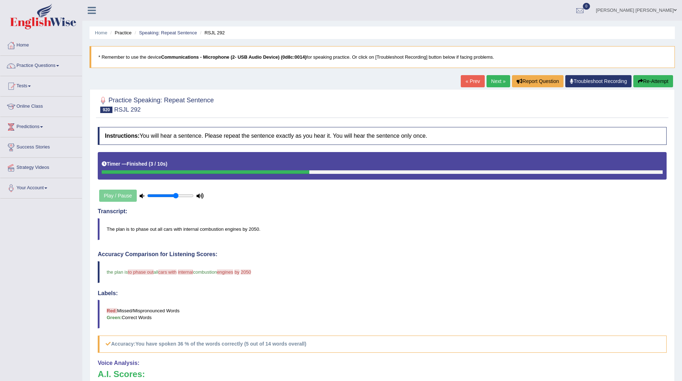
click at [499, 79] on link "Next »" at bounding box center [498, 81] width 24 height 12
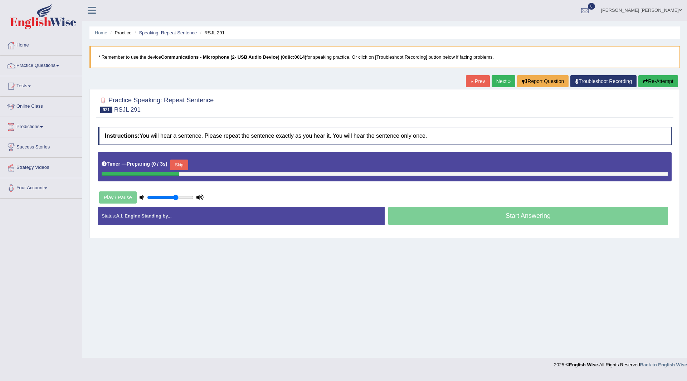
click at [179, 167] on button "Skip" at bounding box center [179, 165] width 18 height 11
click at [213, 165] on button "Skip" at bounding box center [211, 165] width 18 height 11
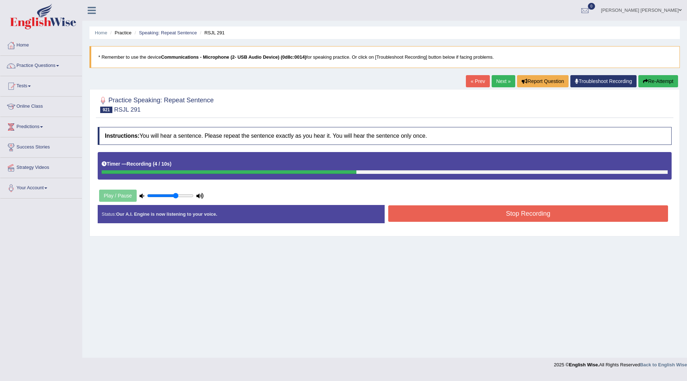
click at [434, 216] on button "Stop Recording" at bounding box center [528, 213] width 280 height 16
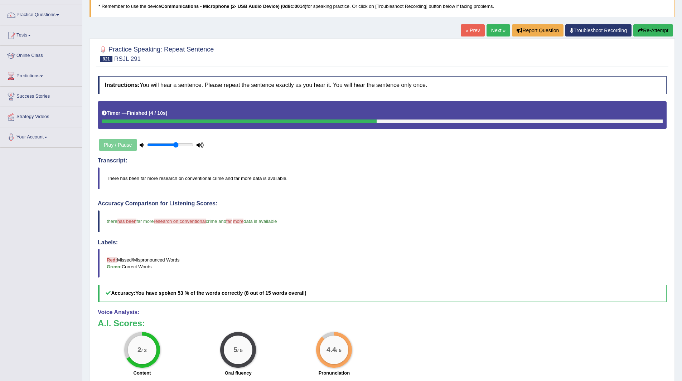
scroll to position [25, 0]
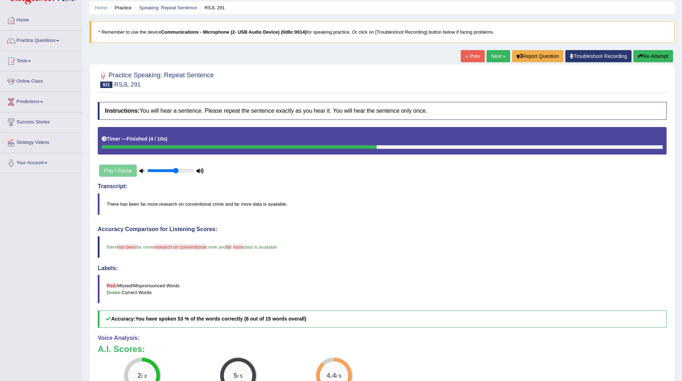
click at [493, 55] on link "Next »" at bounding box center [498, 56] width 24 height 12
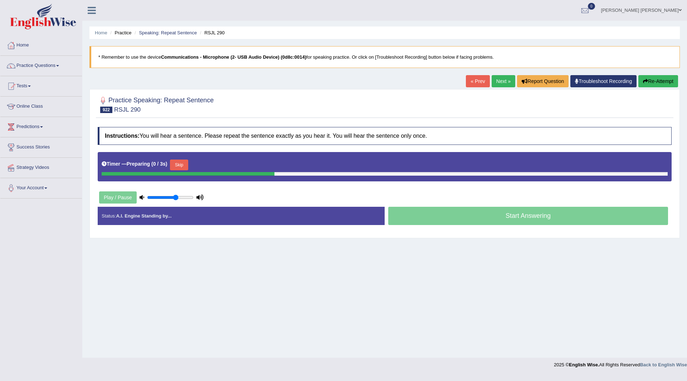
click at [183, 163] on button "Skip" at bounding box center [179, 165] width 18 height 11
click at [217, 160] on button "Skip" at bounding box center [211, 165] width 18 height 11
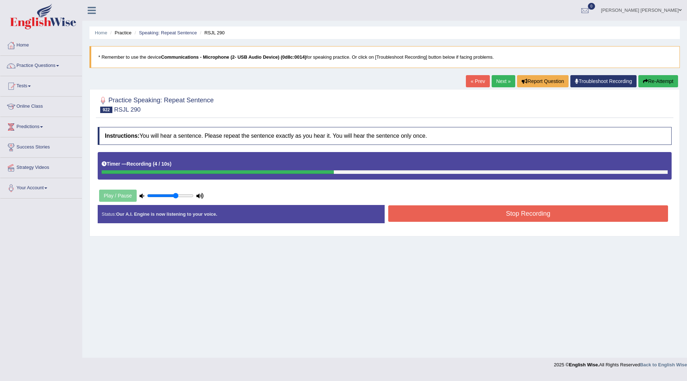
click at [407, 213] on button "Stop Recording" at bounding box center [528, 213] width 280 height 16
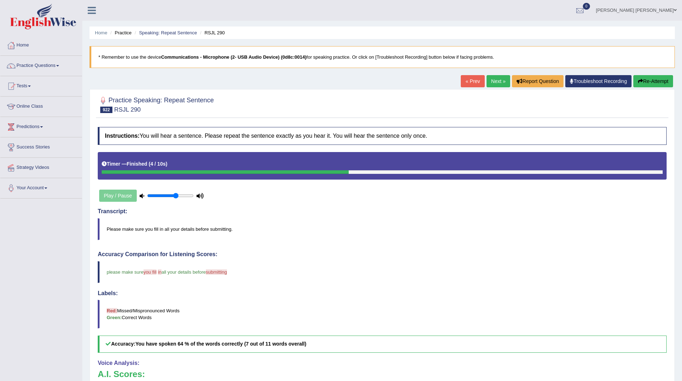
click at [498, 80] on link "Next »" at bounding box center [498, 81] width 24 height 12
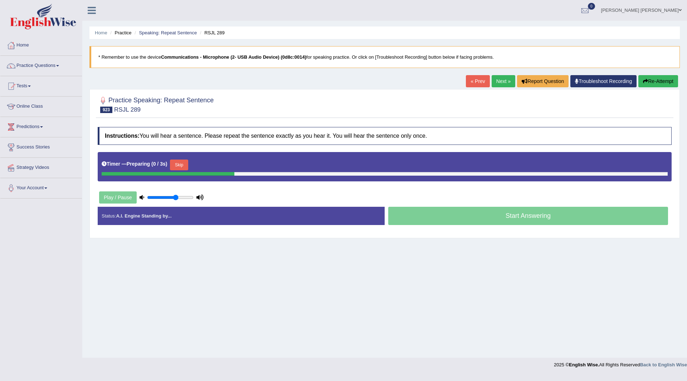
click at [180, 164] on button "Skip" at bounding box center [179, 165] width 18 height 11
click at [209, 159] on div "Timer — Pause before speaking ( 0 / 3s ) Skip" at bounding box center [385, 165] width 566 height 14
click at [217, 162] on button "Skip" at bounding box center [211, 165] width 18 height 11
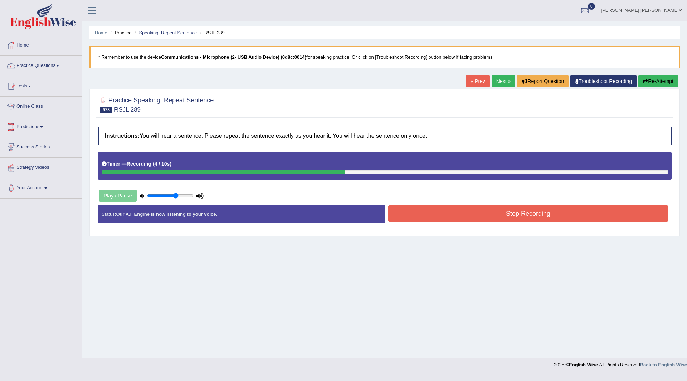
click at [417, 208] on button "Stop Recording" at bounding box center [528, 213] width 280 height 16
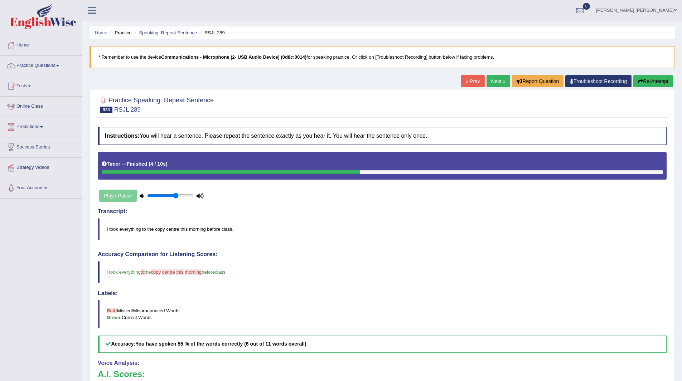
click at [494, 82] on link "Next »" at bounding box center [498, 81] width 24 height 12
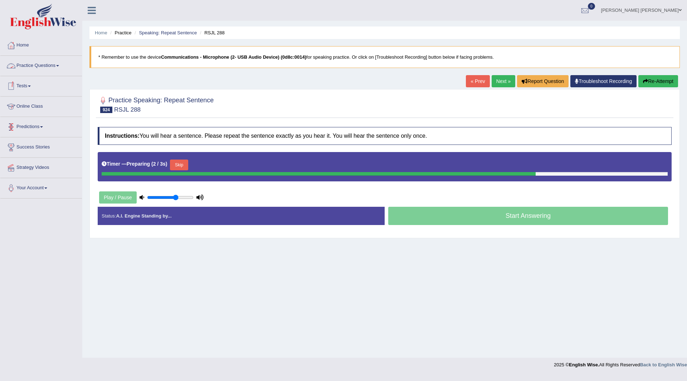
click at [181, 165] on button "Skip" at bounding box center [179, 165] width 18 height 11
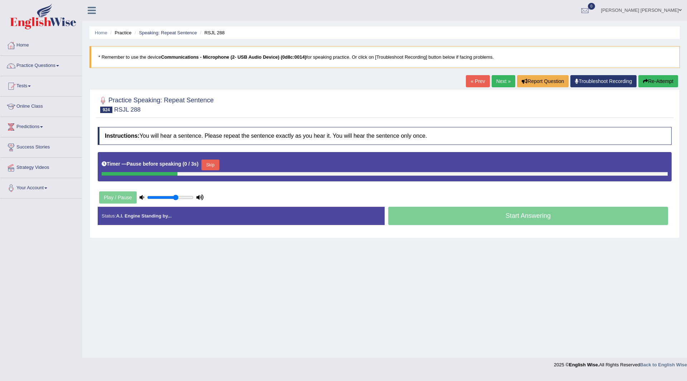
click at [213, 162] on button "Skip" at bounding box center [211, 165] width 18 height 11
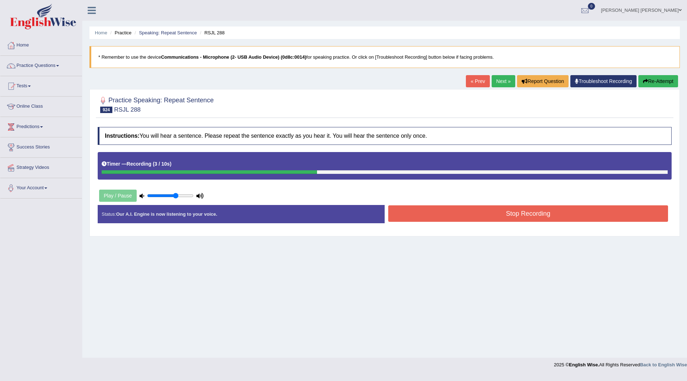
click at [428, 217] on button "Stop Recording" at bounding box center [528, 213] width 280 height 16
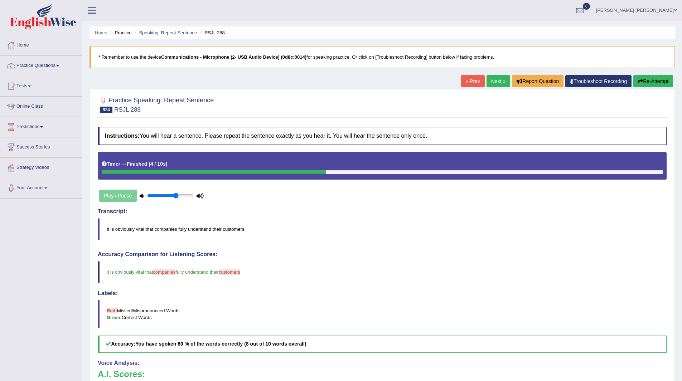
click at [490, 84] on link "Next »" at bounding box center [498, 81] width 24 height 12
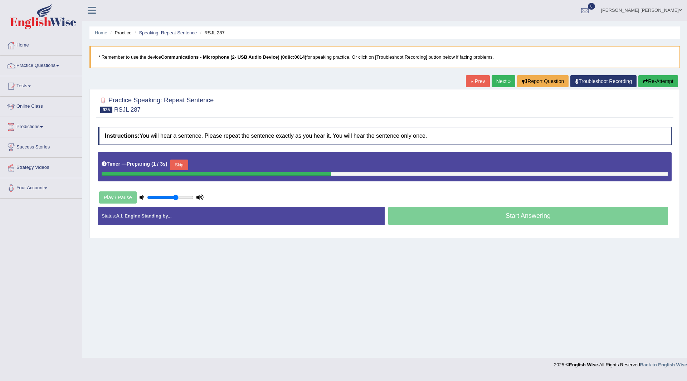
click at [184, 164] on button "Skip" at bounding box center [179, 165] width 18 height 11
click at [219, 166] on button "Skip" at bounding box center [211, 165] width 18 height 11
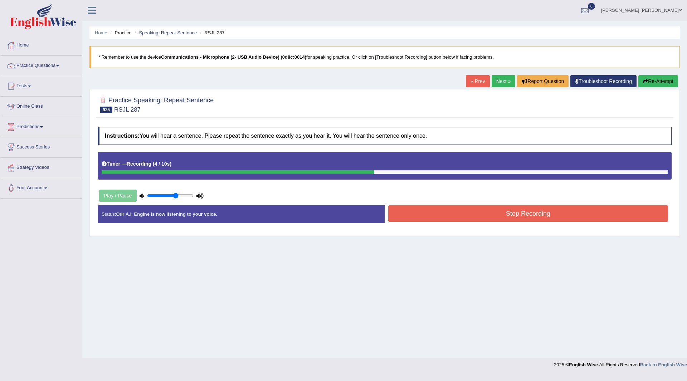
click at [428, 211] on button "Stop Recording" at bounding box center [528, 213] width 280 height 16
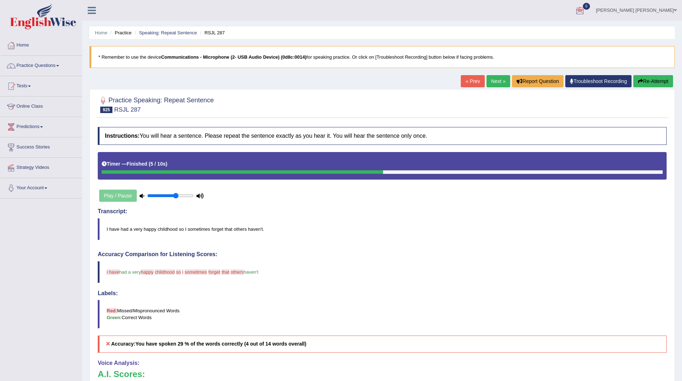
click at [494, 78] on link "Next »" at bounding box center [498, 81] width 24 height 12
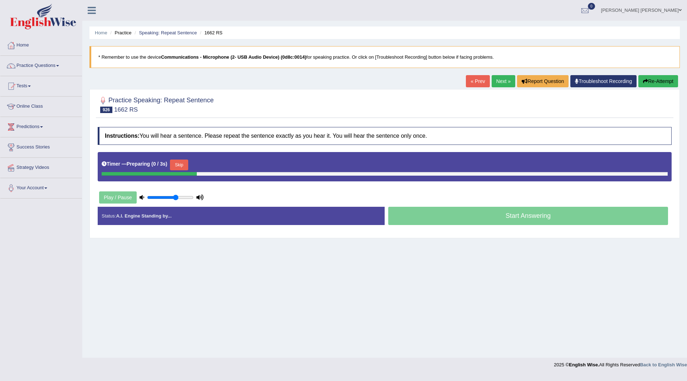
click at [186, 164] on button "Skip" at bounding box center [179, 165] width 18 height 11
click at [210, 161] on button "Skip" at bounding box center [211, 165] width 18 height 11
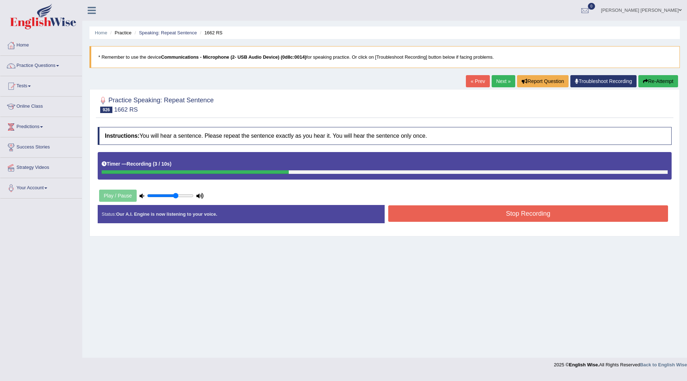
click at [442, 212] on button "Stop Recording" at bounding box center [528, 213] width 280 height 16
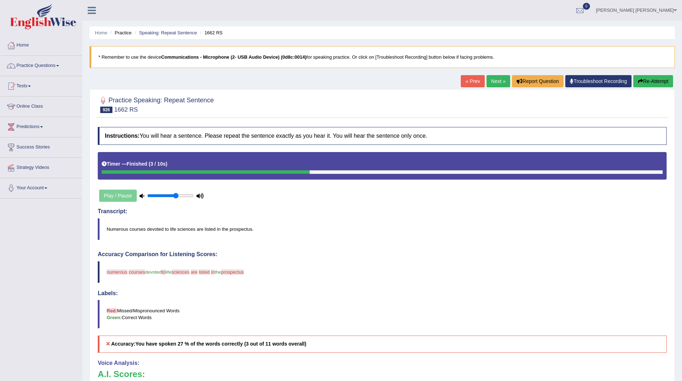
click at [496, 80] on link "Next »" at bounding box center [498, 81] width 24 height 12
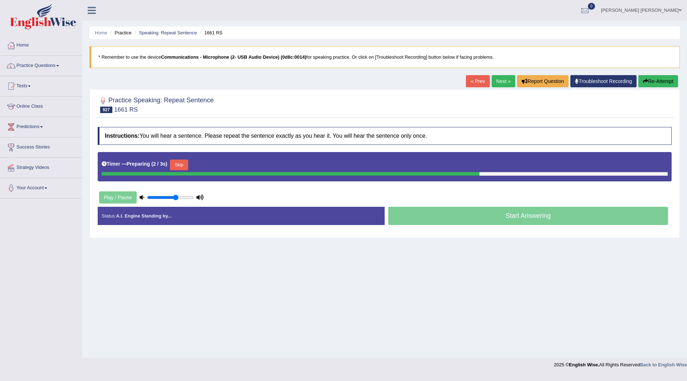
click at [183, 165] on button "Skip" at bounding box center [179, 165] width 18 height 11
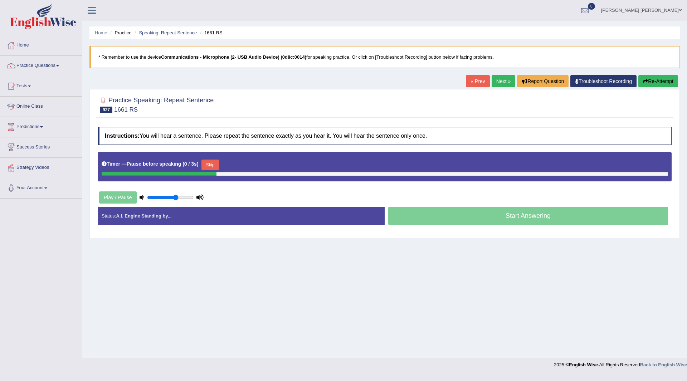
click at [215, 165] on button "Skip" at bounding box center [211, 165] width 18 height 11
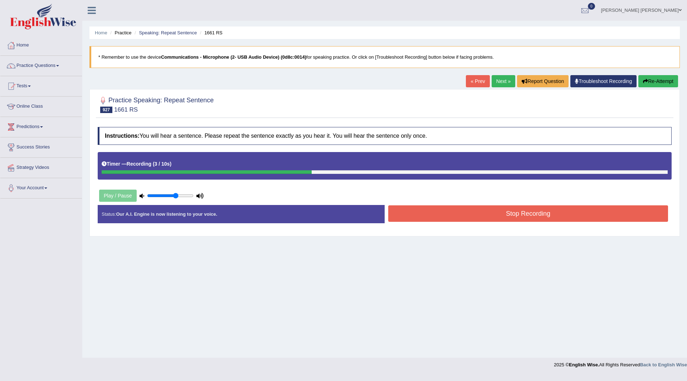
click at [416, 213] on button "Stop Recording" at bounding box center [528, 213] width 280 height 16
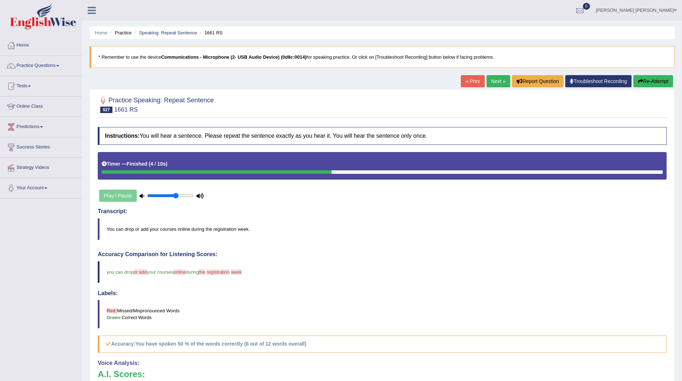
click at [491, 78] on link "Next »" at bounding box center [498, 81] width 24 height 12
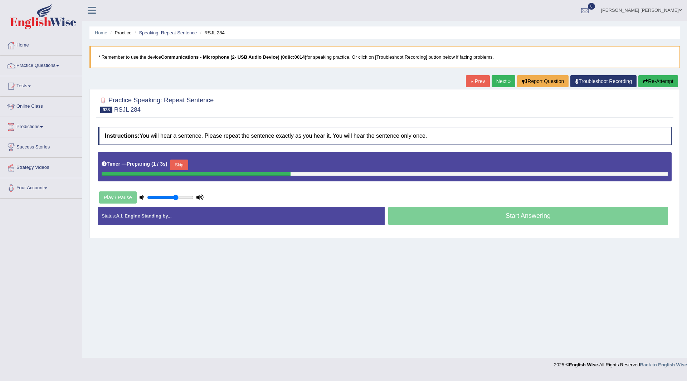
click at [182, 163] on button "Skip" at bounding box center [179, 165] width 18 height 11
click at [218, 162] on button "Skip" at bounding box center [211, 165] width 18 height 11
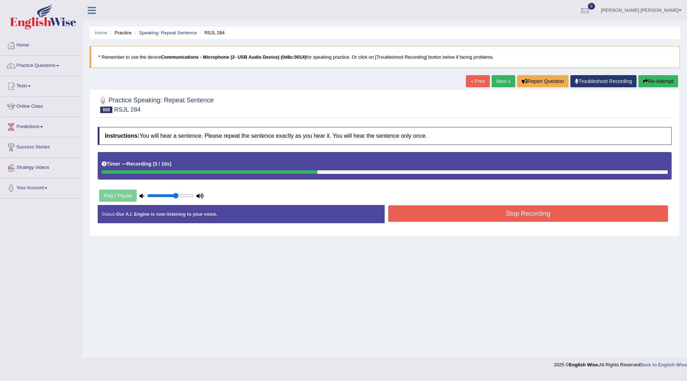
click at [440, 208] on button "Stop Recording" at bounding box center [528, 213] width 280 height 16
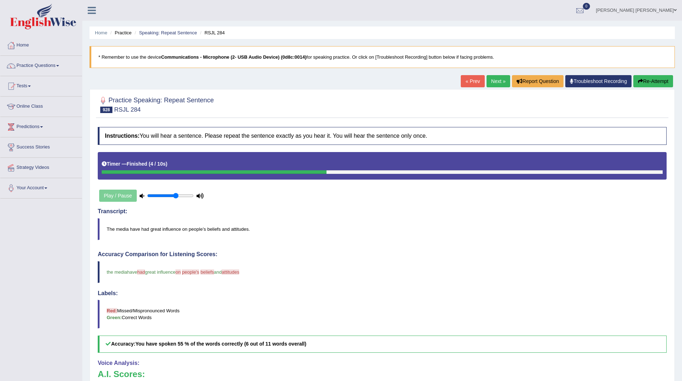
click at [490, 79] on link "Next »" at bounding box center [498, 81] width 24 height 12
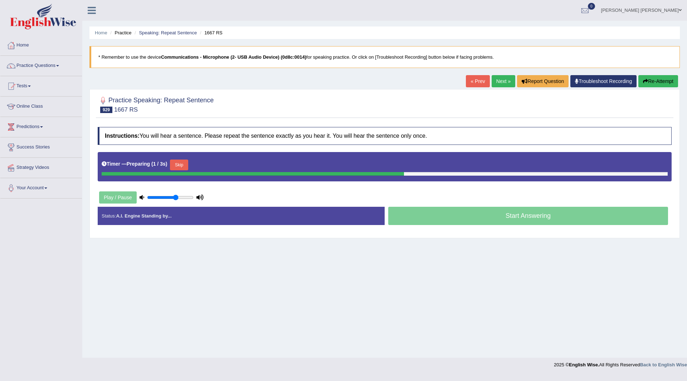
click at [180, 160] on button "Skip" at bounding box center [179, 165] width 18 height 11
click at [210, 167] on button "Skip" at bounding box center [211, 165] width 18 height 11
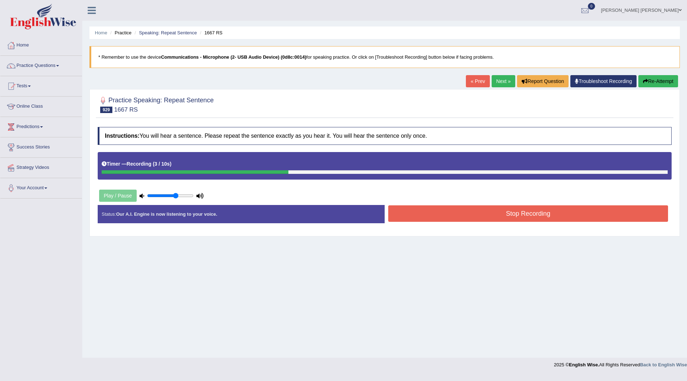
click at [412, 214] on button "Stop Recording" at bounding box center [528, 213] width 280 height 16
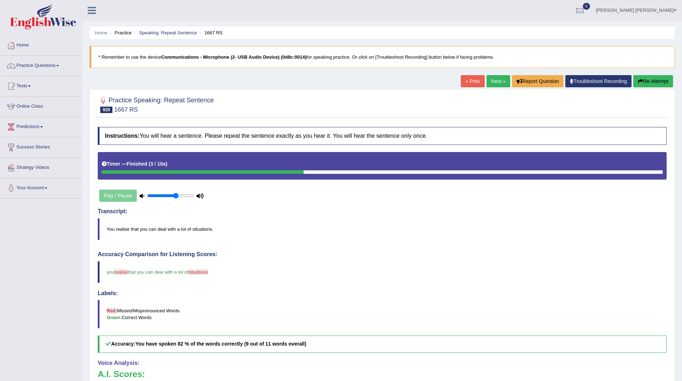
click at [496, 79] on link "Next »" at bounding box center [498, 81] width 24 height 12
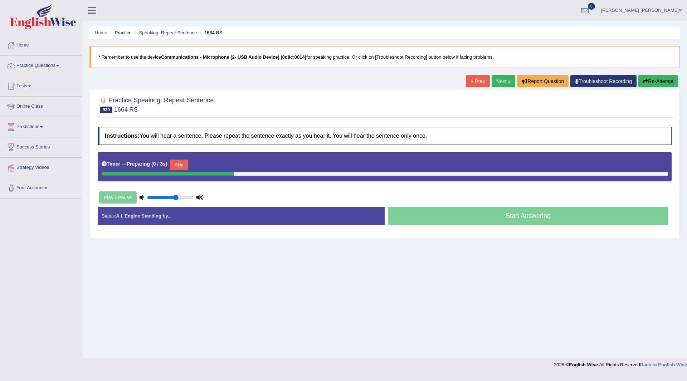
click at [182, 164] on button "Skip" at bounding box center [179, 165] width 18 height 11
click at [215, 165] on button "Skip" at bounding box center [211, 165] width 18 height 11
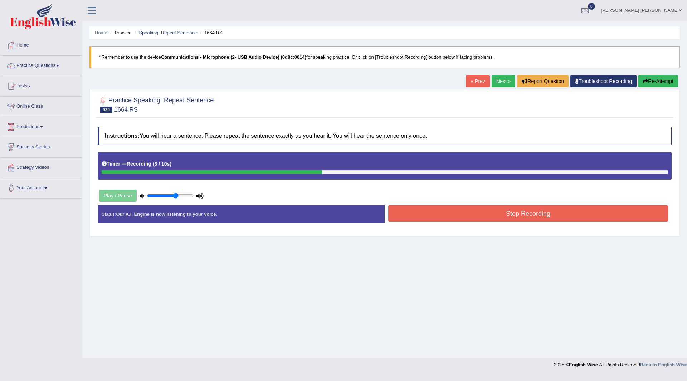
click at [440, 208] on button "Stop Recording" at bounding box center [528, 213] width 280 height 16
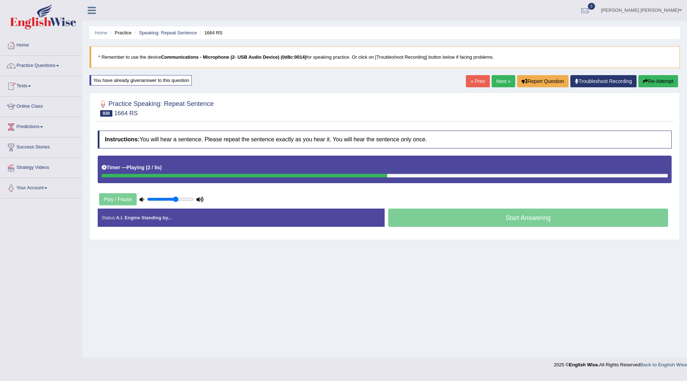
click at [25, 44] on link "Home" at bounding box center [41, 44] width 82 height 18
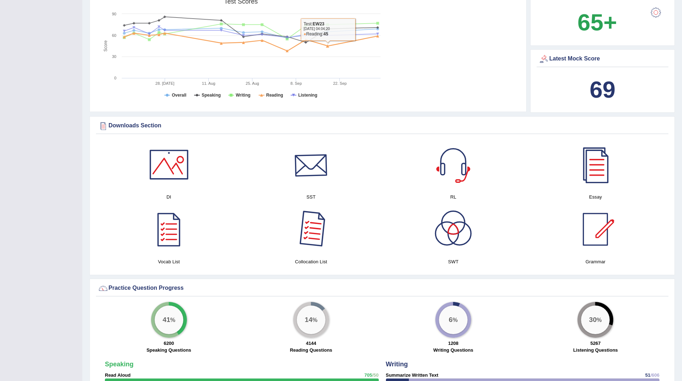
scroll to position [251, 0]
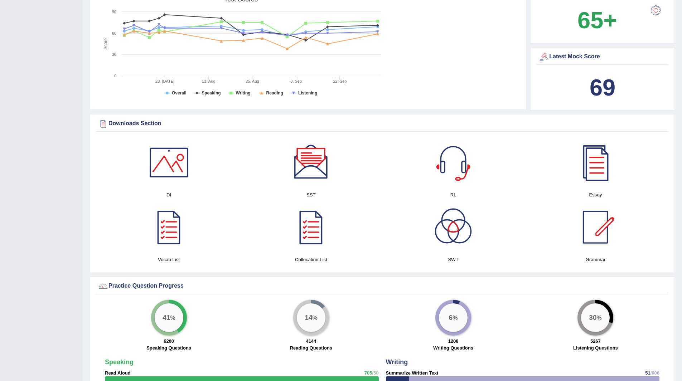
click at [309, 257] on h4 "Collocation List" at bounding box center [310, 260] width 135 height 8
click at [311, 227] on div at bounding box center [311, 227] width 50 height 50
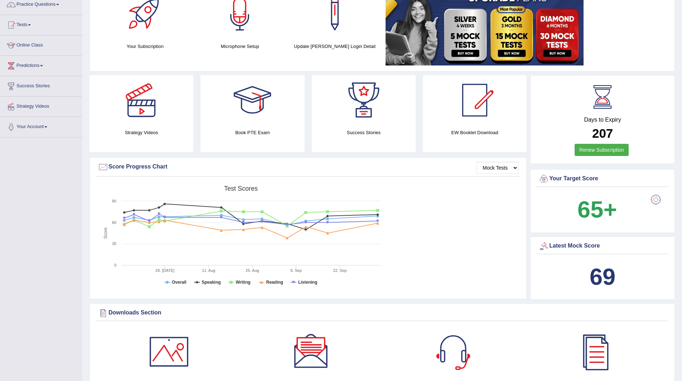
scroll to position [0, 0]
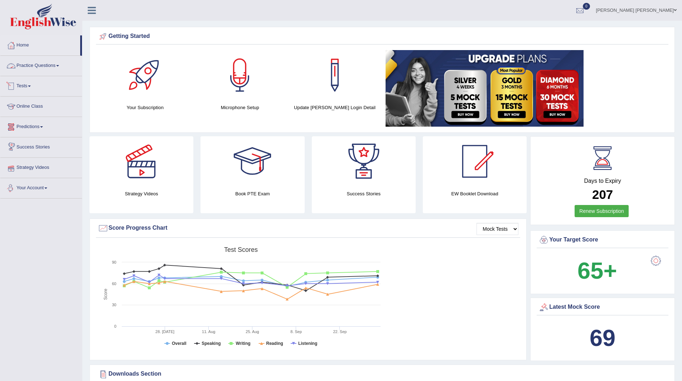
click at [43, 65] on link "Practice Questions" at bounding box center [41, 65] width 82 height 18
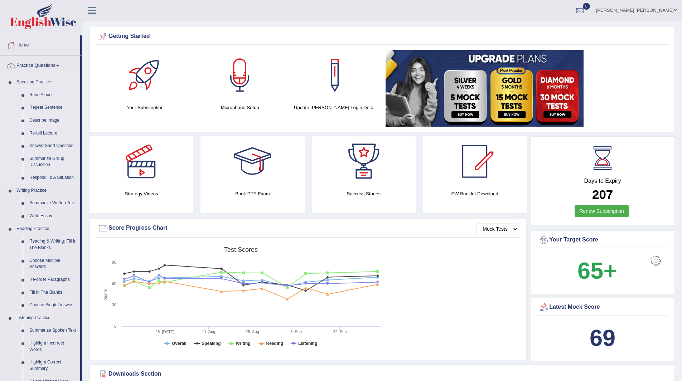
click at [38, 122] on link "Describe Image" at bounding box center [53, 120] width 54 height 13
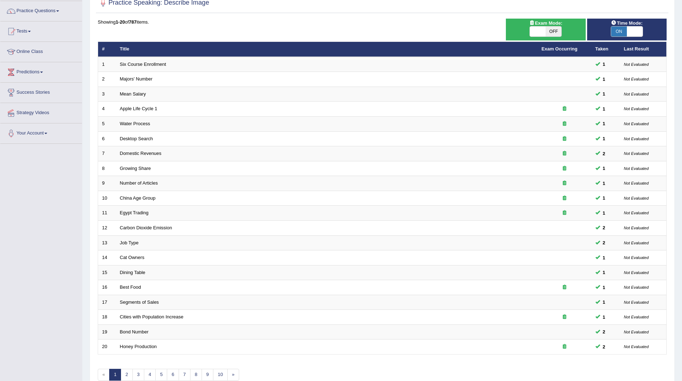
scroll to position [93, 0]
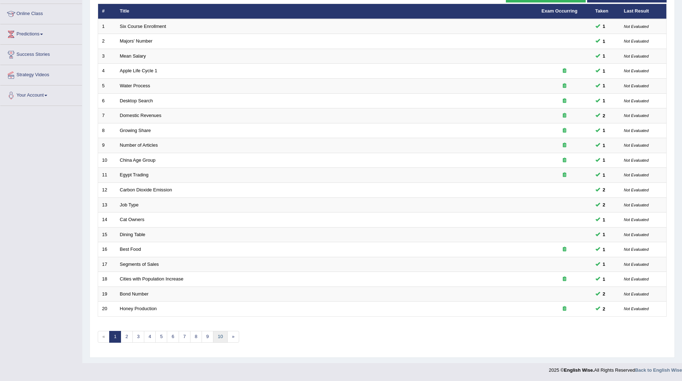
click at [221, 335] on link "10" at bounding box center [220, 337] width 14 height 12
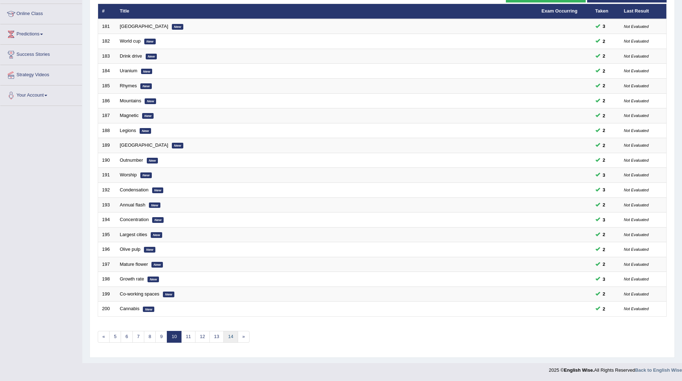
click at [233, 332] on link "14" at bounding box center [230, 337] width 14 height 12
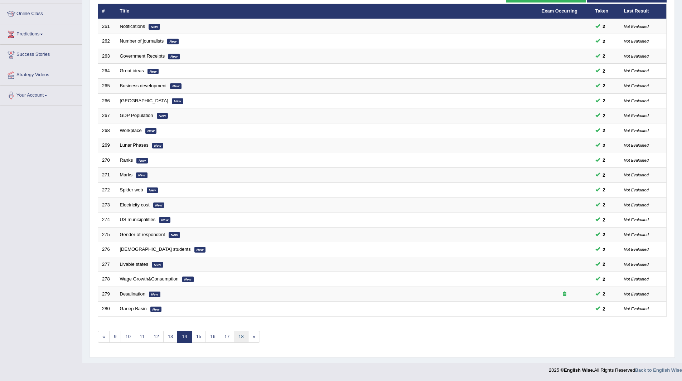
click at [240, 336] on link "18" at bounding box center [241, 337] width 14 height 12
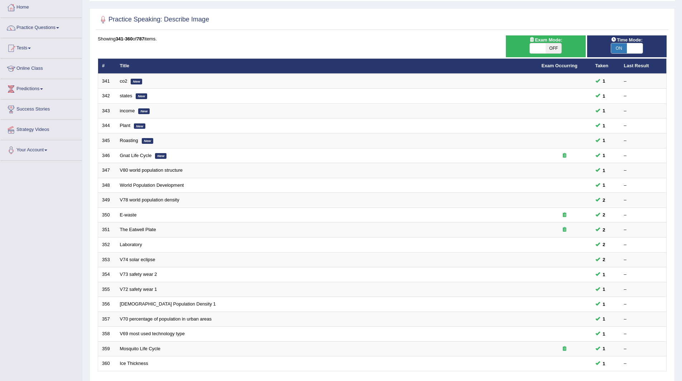
scroll to position [93, 0]
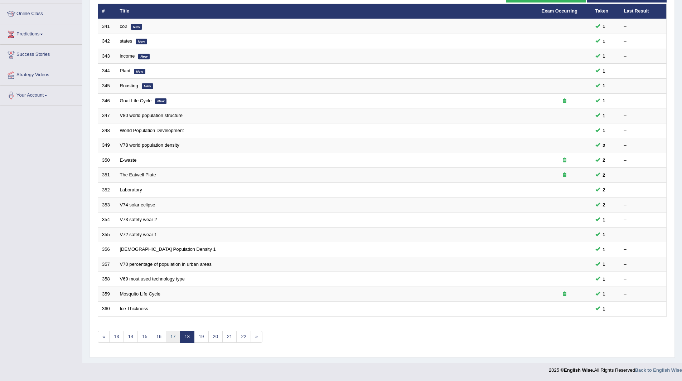
click at [176, 336] on link "17" at bounding box center [173, 337] width 14 height 12
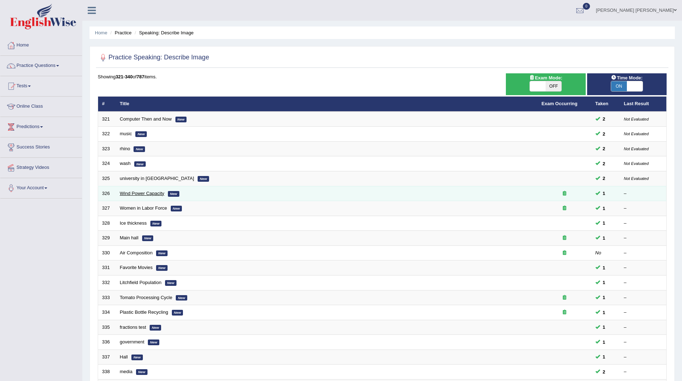
click at [130, 192] on link "Wind Power Capacity" at bounding box center [142, 193] width 44 height 5
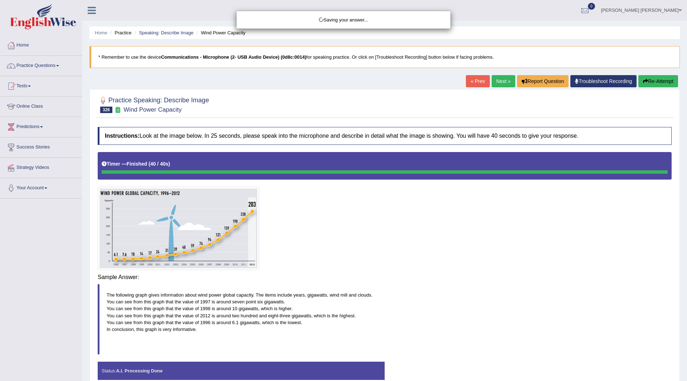
click at [465, 277] on body "Toggle navigation Home Practice Questions Speaking Practice Read Aloud Repeat S…" at bounding box center [343, 190] width 687 height 381
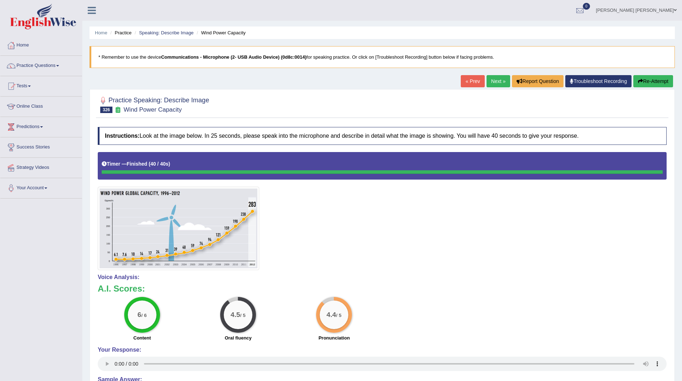
click at [492, 80] on link "Next »" at bounding box center [498, 81] width 24 height 12
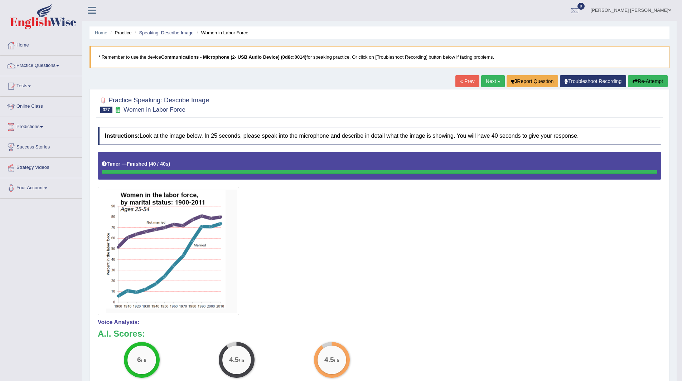
click at [489, 78] on link "Next »" at bounding box center [493, 81] width 24 height 12
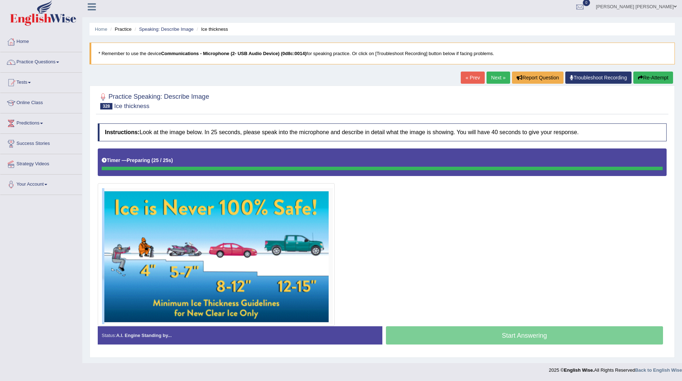
scroll to position [4, 0]
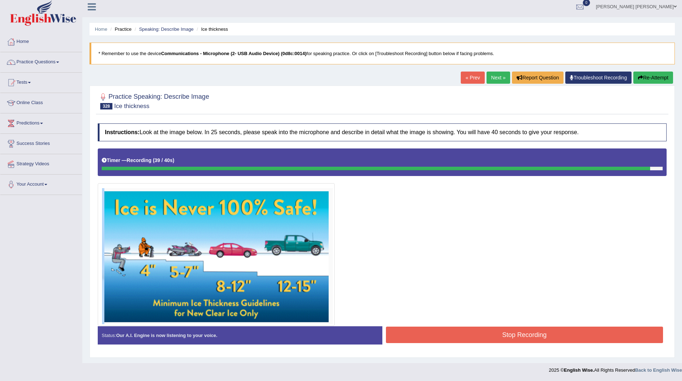
click at [472, 330] on button "Stop Recording" at bounding box center [524, 335] width 277 height 16
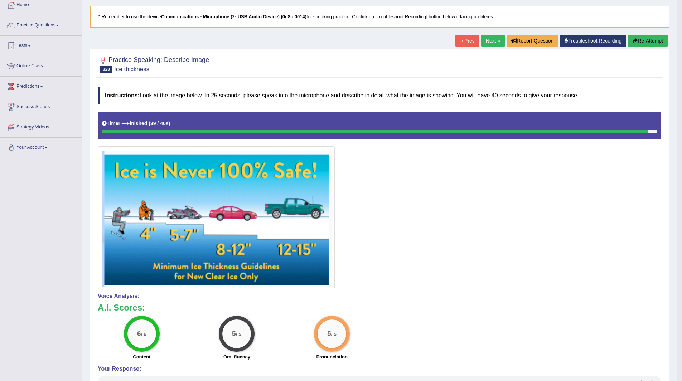
scroll to position [39, 0]
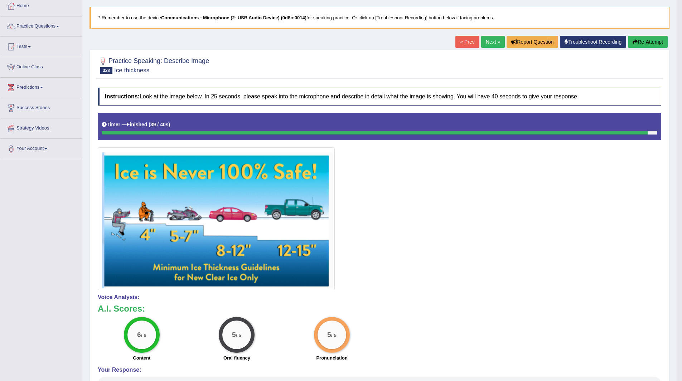
click at [485, 40] on link "Next »" at bounding box center [493, 42] width 24 height 12
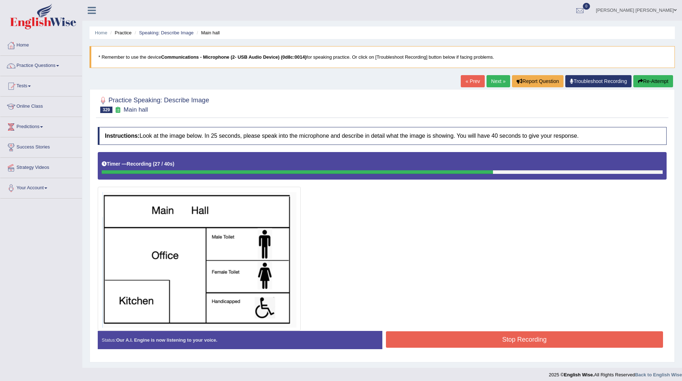
click at [472, 334] on button "Stop Recording" at bounding box center [524, 339] width 277 height 16
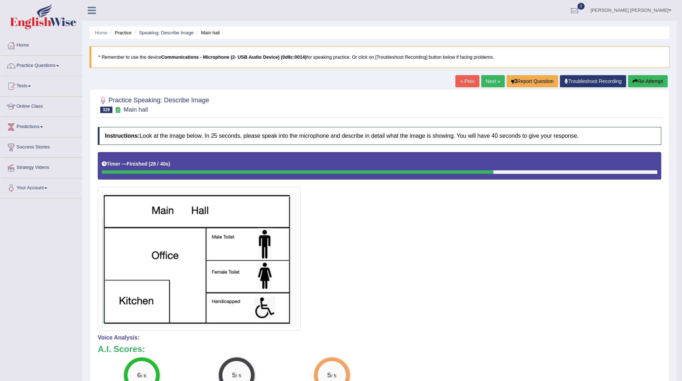
click at [488, 81] on link "Next »" at bounding box center [493, 81] width 24 height 12
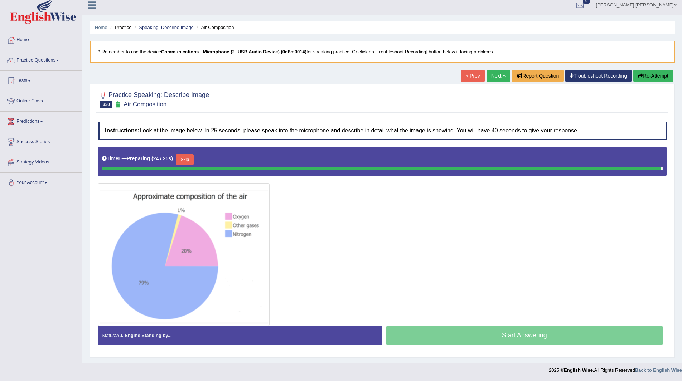
scroll to position [4, 0]
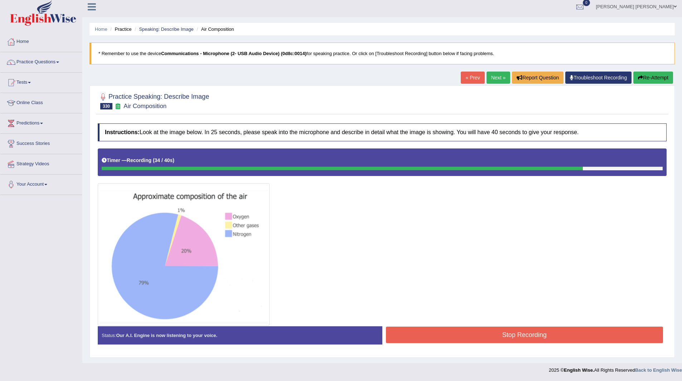
click at [450, 332] on button "Stop Recording" at bounding box center [524, 335] width 277 height 16
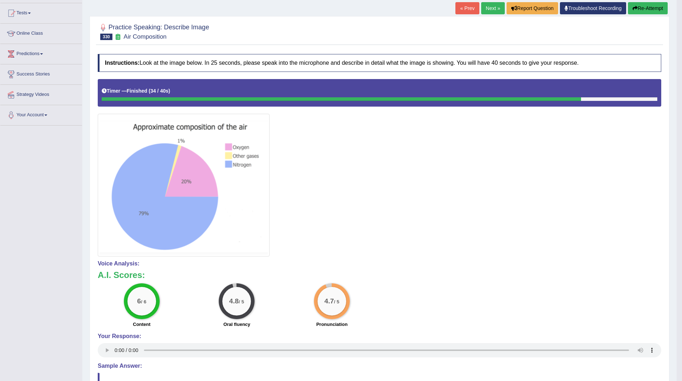
scroll to position [0, 0]
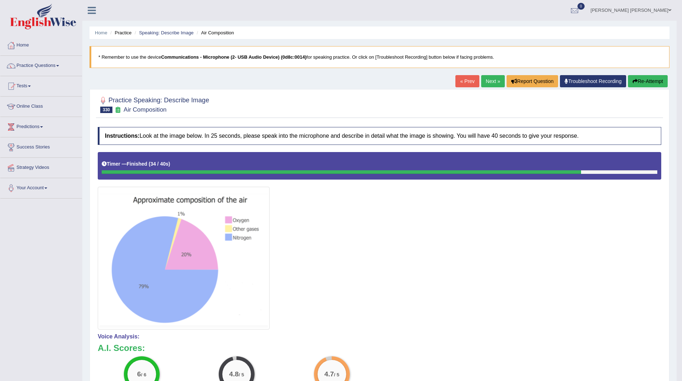
click at [486, 80] on link "Next »" at bounding box center [493, 81] width 24 height 12
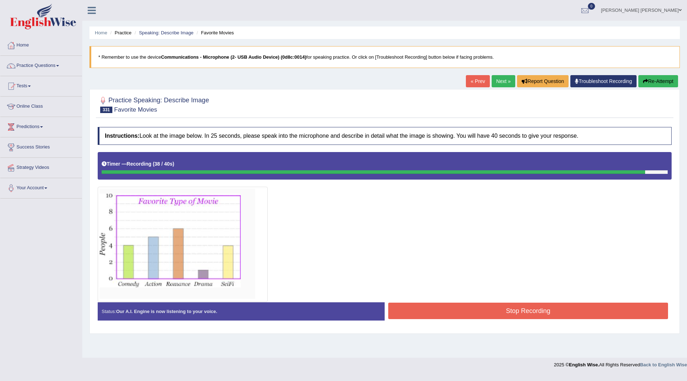
click at [434, 309] on button "Stop Recording" at bounding box center [528, 311] width 280 height 16
